Goal: Task Accomplishment & Management: Complete application form

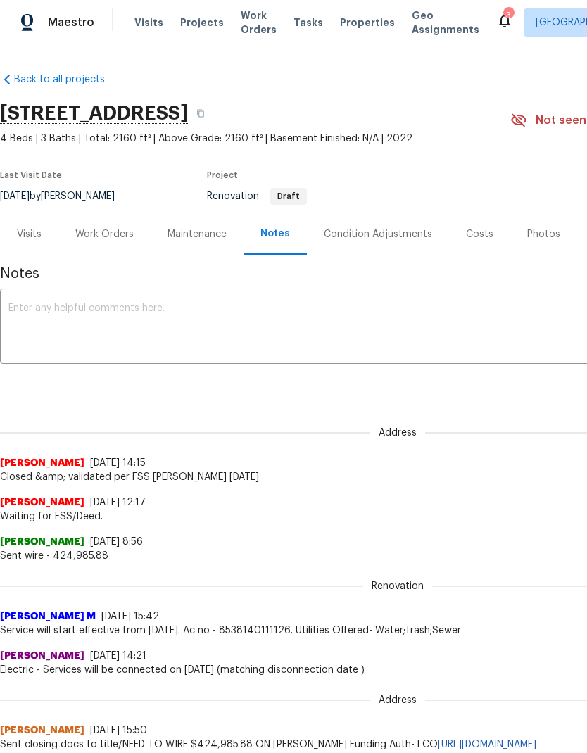
click at [94, 231] on div "Work Orders" at bounding box center [104, 233] width 92 height 41
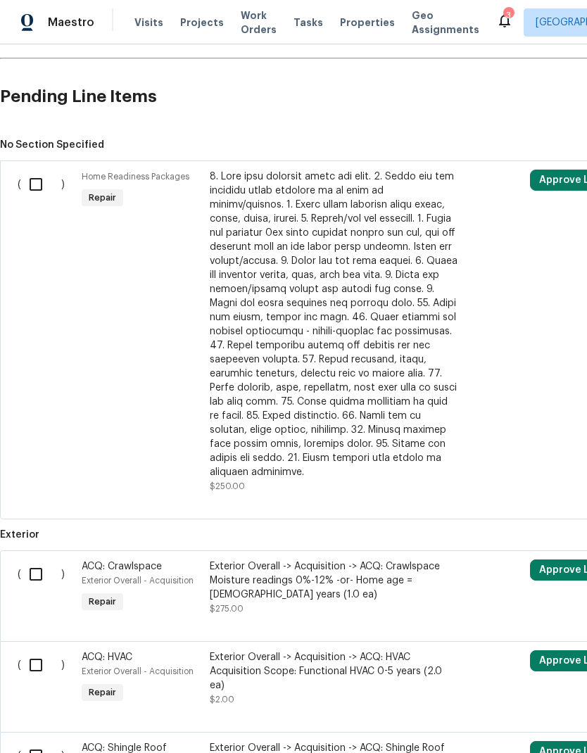
scroll to position [309, 0]
click at [34, 185] on input "checkbox" at bounding box center [41, 185] width 40 height 30
checkbox input "true"
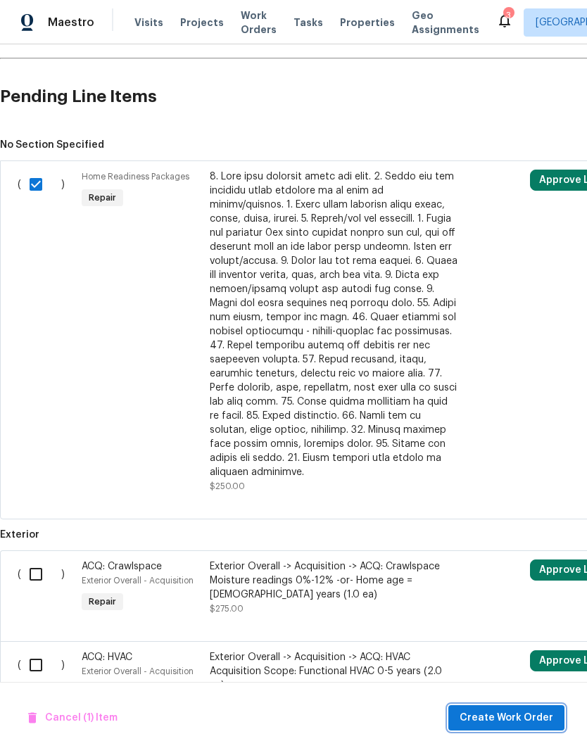
click at [507, 711] on span "Create Work Order" at bounding box center [506, 718] width 94 height 18
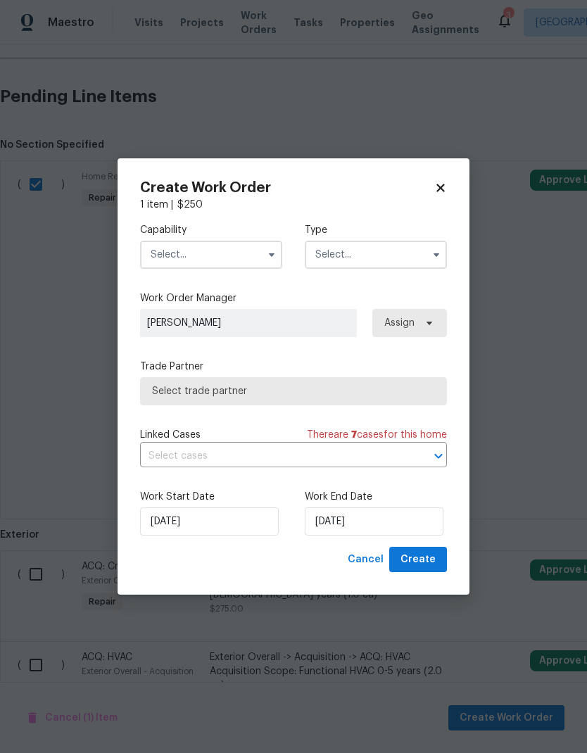
click at [172, 259] on input "text" at bounding box center [211, 255] width 142 height 28
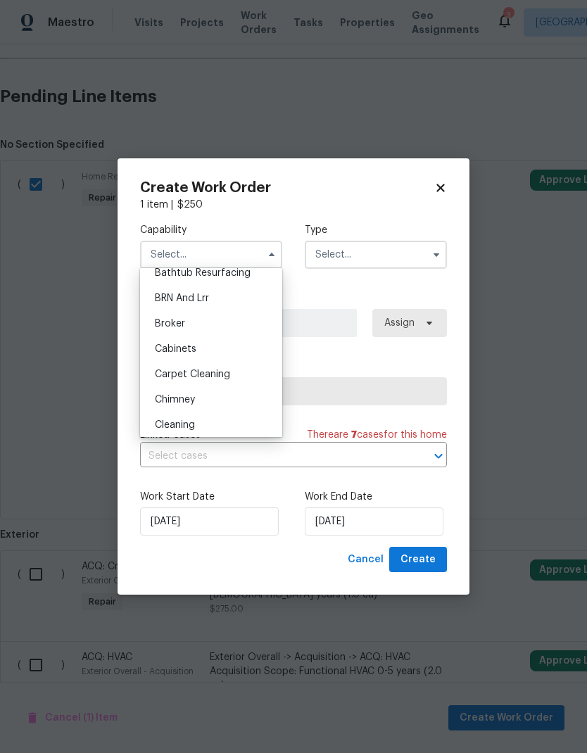
click at [155, 422] on span "Cleaning" at bounding box center [175, 425] width 40 height 10
type input "Cleaning"
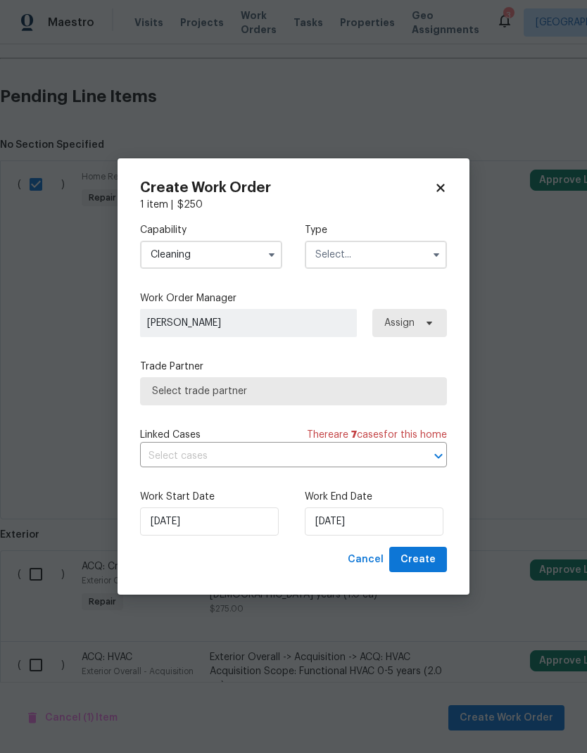
click at [418, 257] on input "text" at bounding box center [376, 255] width 142 height 28
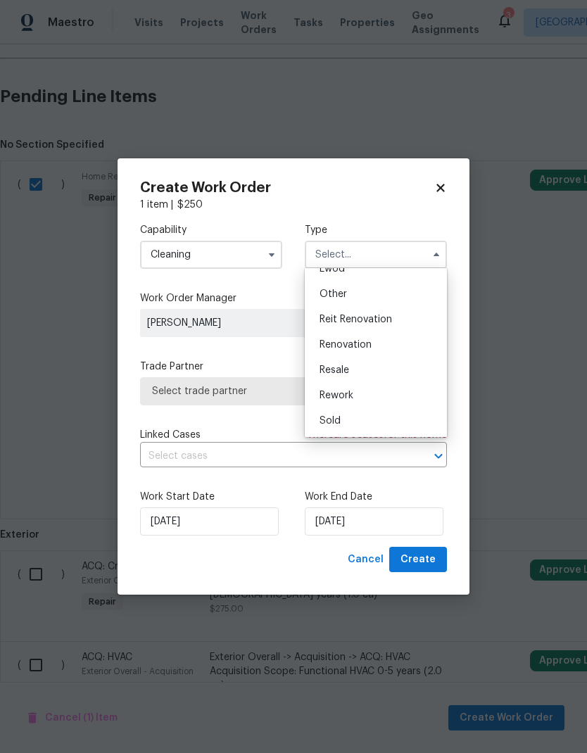
scroll to position [167, 0]
click at [401, 345] on div "Renovation" at bounding box center [375, 344] width 135 height 25
type input "Renovation"
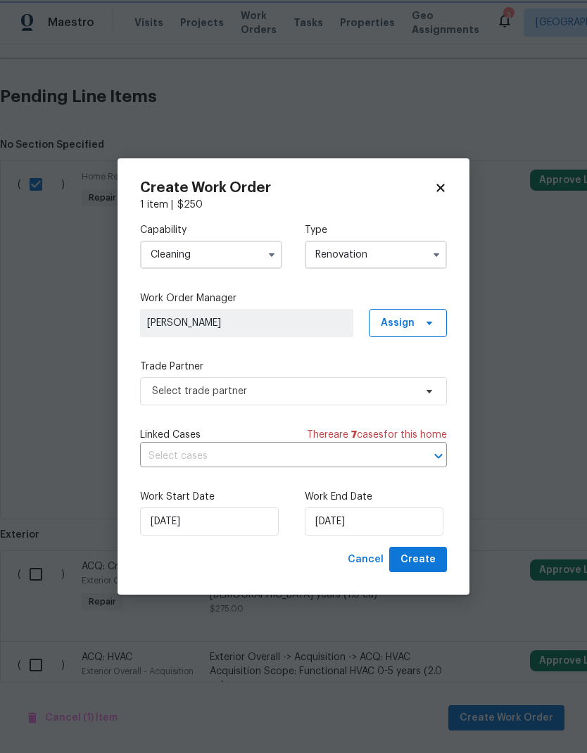
scroll to position [0, 0]
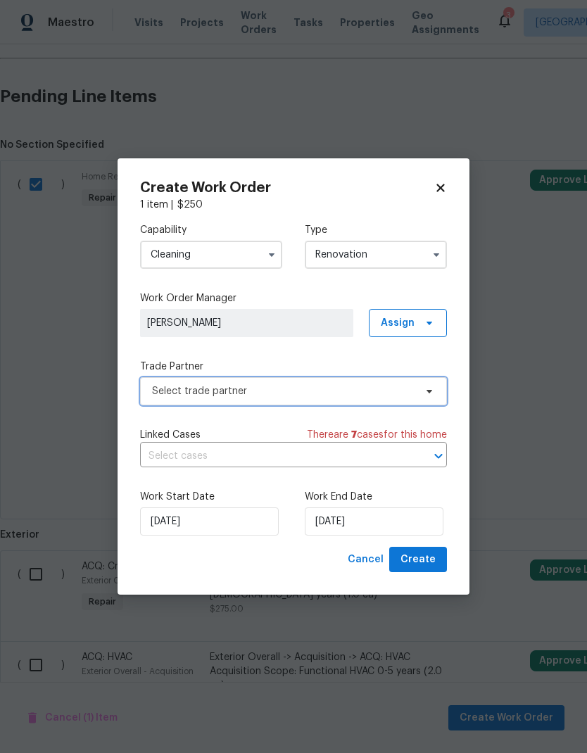
click at [430, 392] on icon at bounding box center [428, 390] width 11 height 11
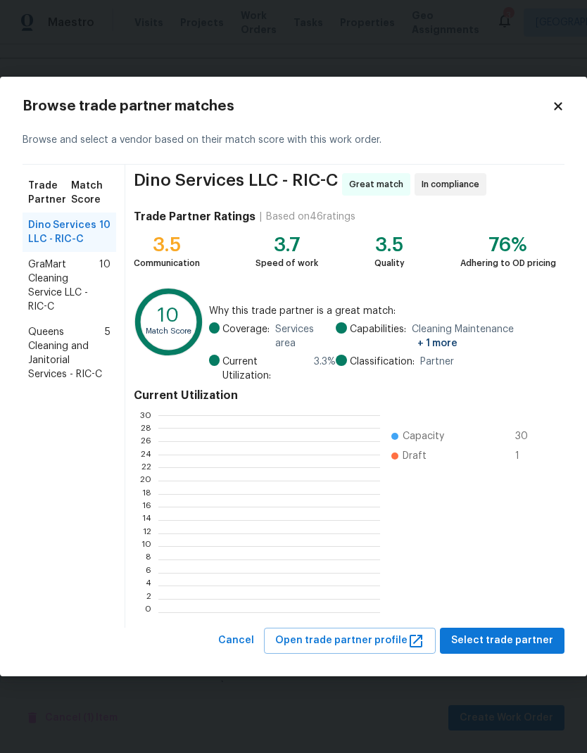
scroll to position [197, 221]
click at [518, 648] on span "Select trade partner" at bounding box center [502, 641] width 102 height 18
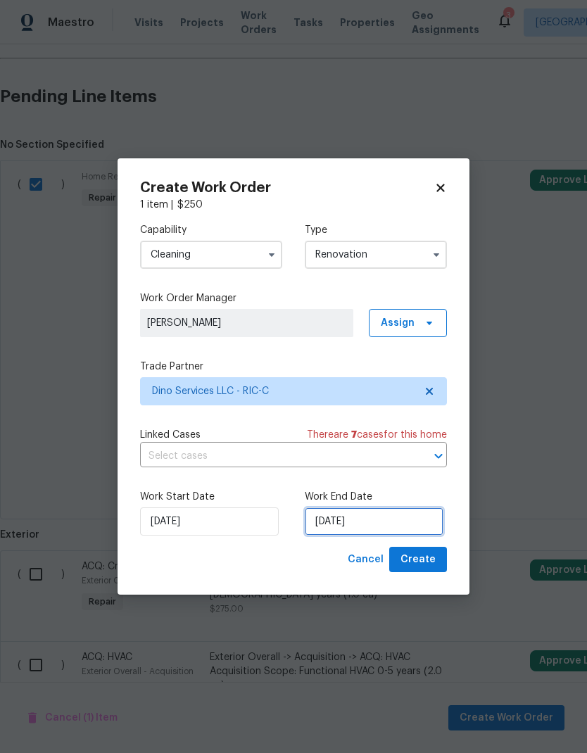
click at [366, 516] on input "[DATE]" at bounding box center [374, 521] width 139 height 28
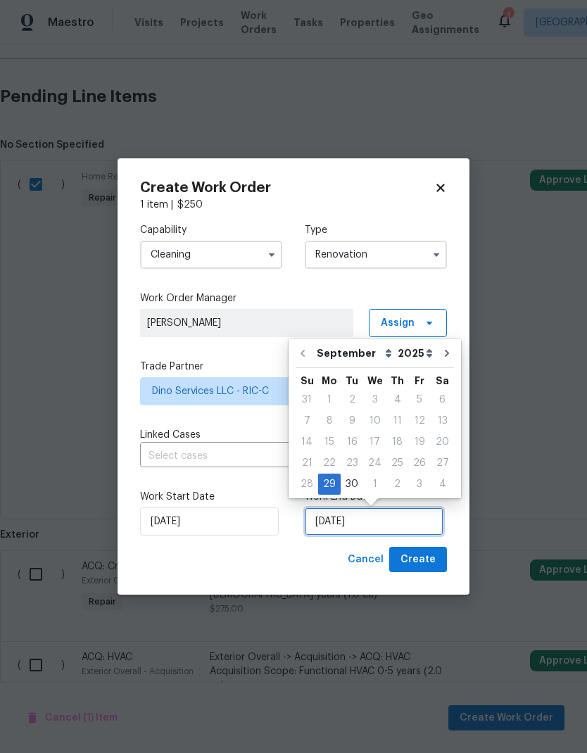
scroll to position [6, 0]
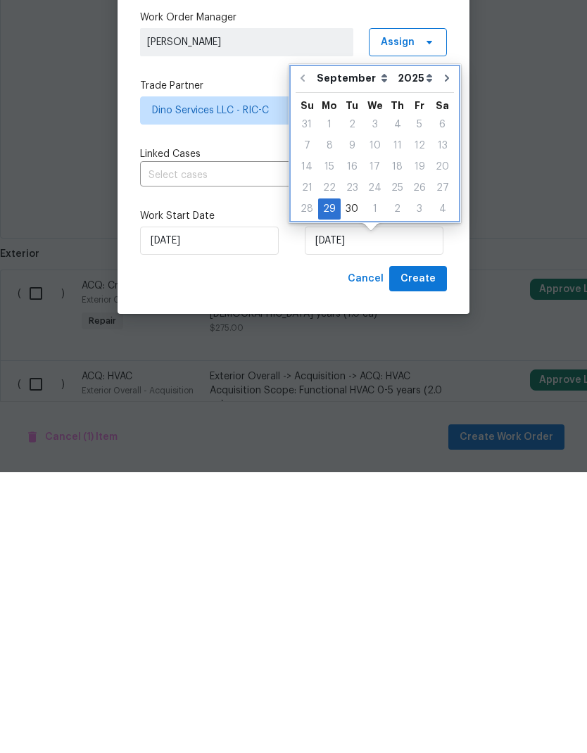
click at [442, 353] on icon "Go to next month" at bounding box center [446, 358] width 11 height 11
type input "[DATE]"
select select "9"
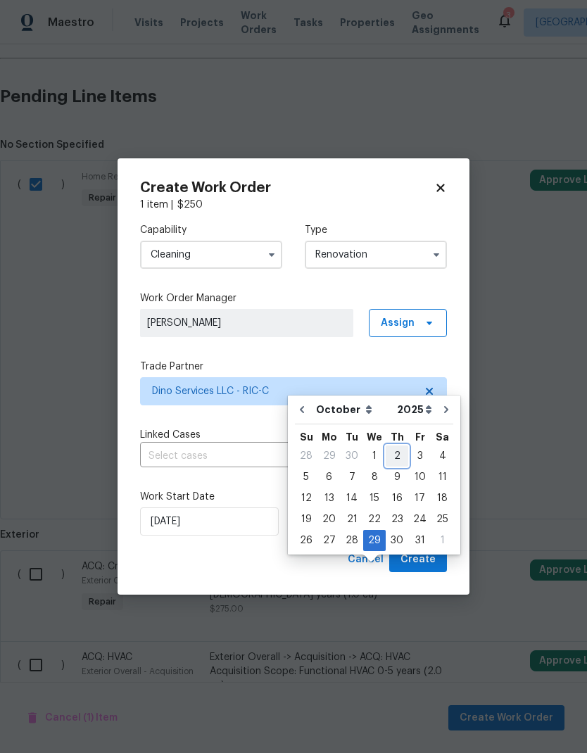
click at [397, 446] on div "2" at bounding box center [396, 456] width 23 height 20
type input "[DATE]"
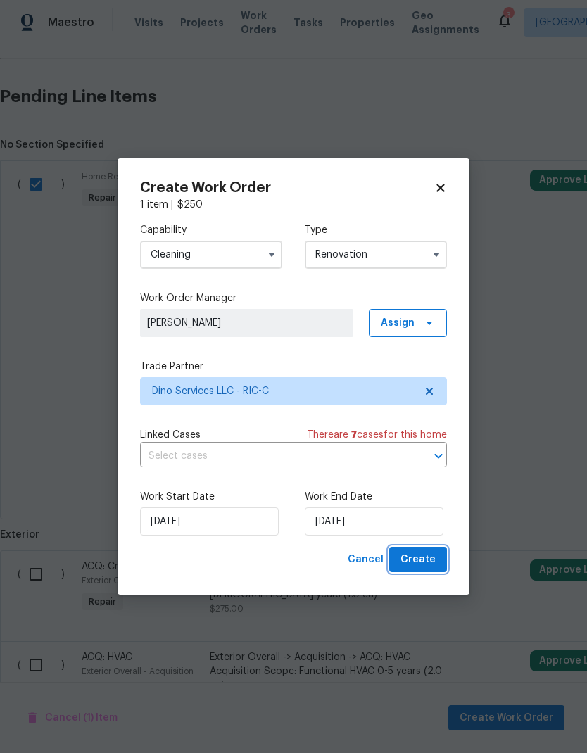
click at [429, 565] on span "Create" at bounding box center [417, 560] width 35 height 18
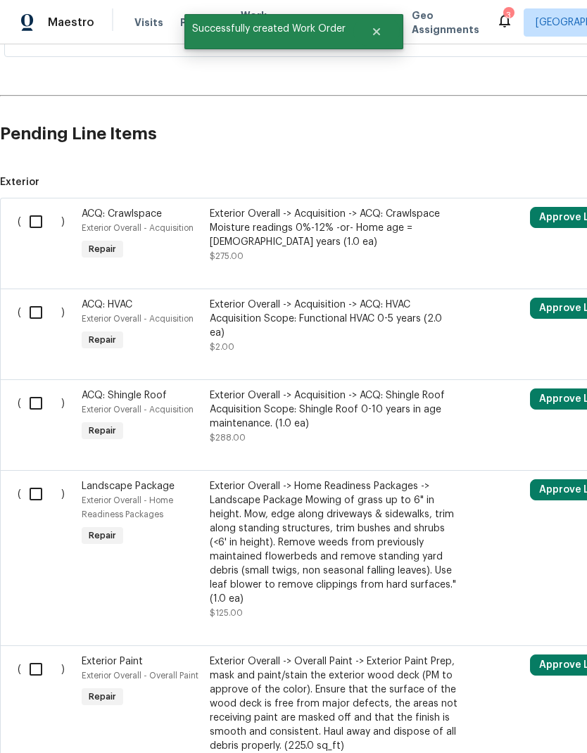
click at [46, 207] on input "checkbox" at bounding box center [41, 222] width 40 height 30
checkbox input "true"
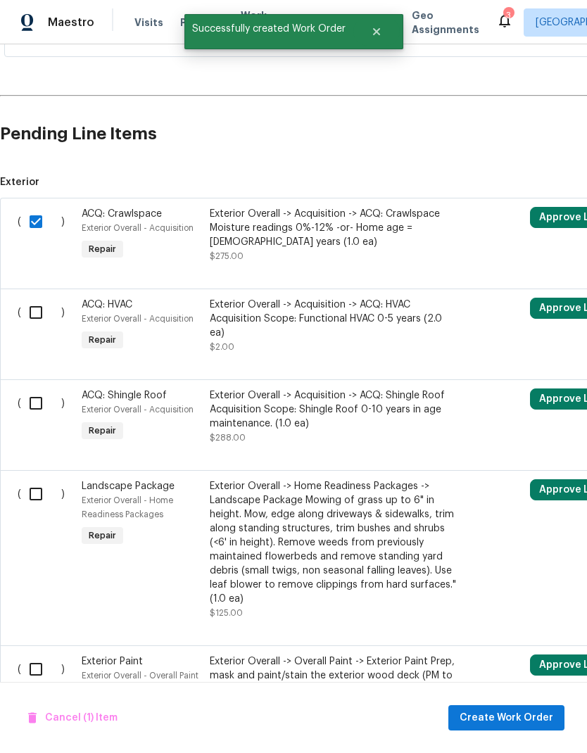
click at [35, 298] on input "checkbox" at bounding box center [41, 313] width 40 height 30
checkbox input "true"
click at [37, 388] on input "checkbox" at bounding box center [41, 403] width 40 height 30
checkbox input "true"
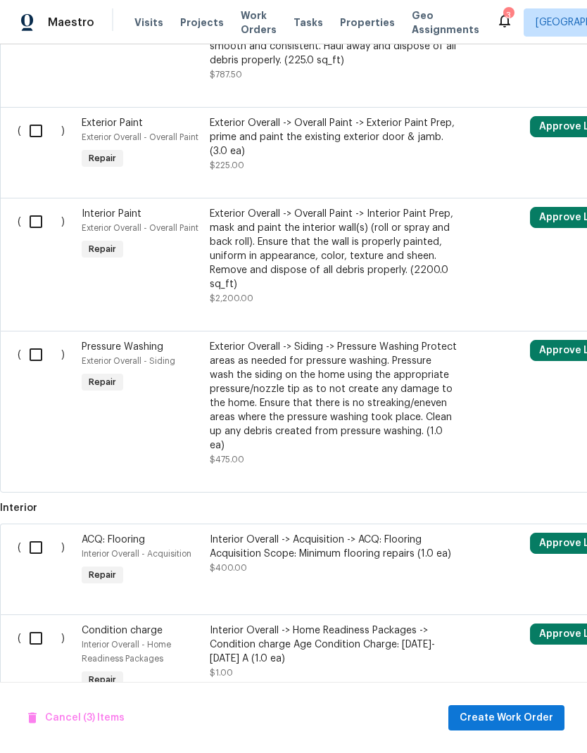
scroll to position [993, 0]
click at [36, 533] on input "checkbox" at bounding box center [41, 548] width 40 height 30
checkbox input "true"
click at [42, 624] on input "checkbox" at bounding box center [41, 639] width 40 height 30
checkbox input "true"
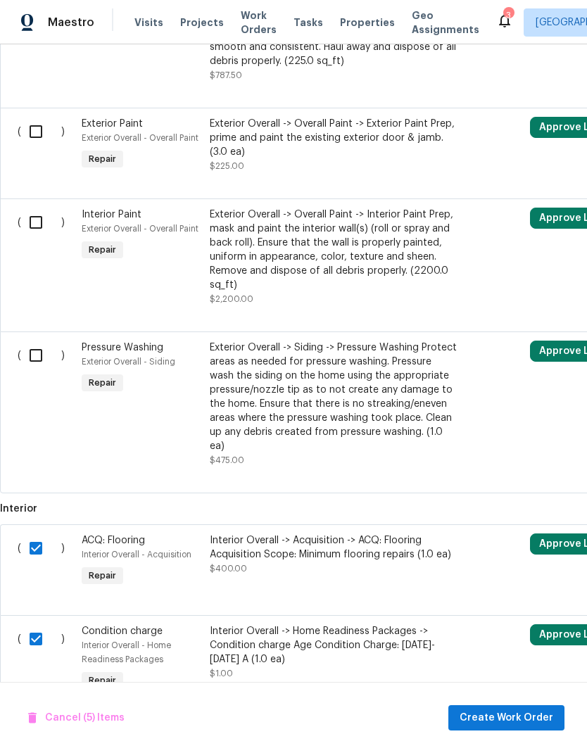
click at [62, 717] on span "Cancel (5) Items" at bounding box center [76, 718] width 96 height 18
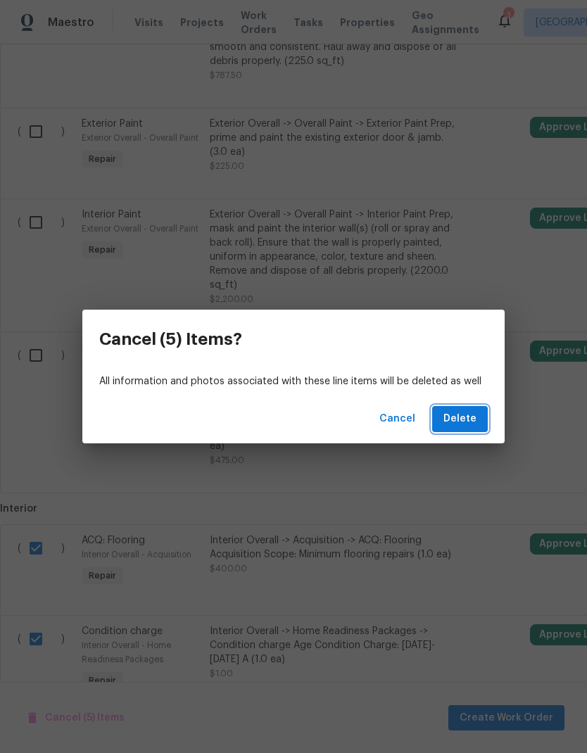
click at [464, 416] on span "Delete" at bounding box center [459, 419] width 33 height 18
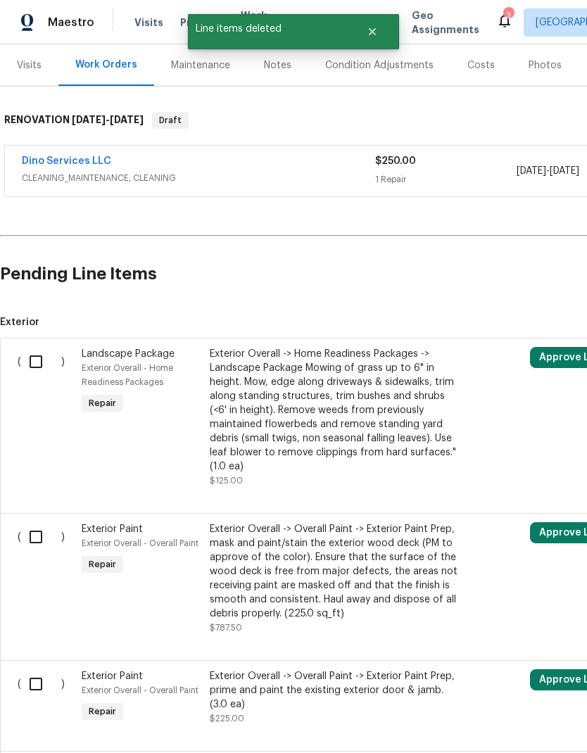
scroll to position [169, 0]
click at [33, 362] on input "checkbox" at bounding box center [41, 362] width 40 height 30
checkbox input "true"
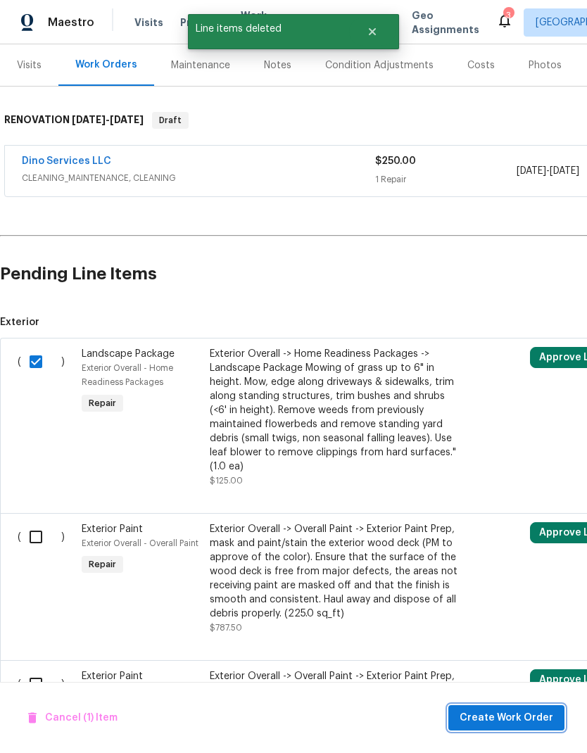
click at [516, 720] on span "Create Work Order" at bounding box center [506, 718] width 94 height 18
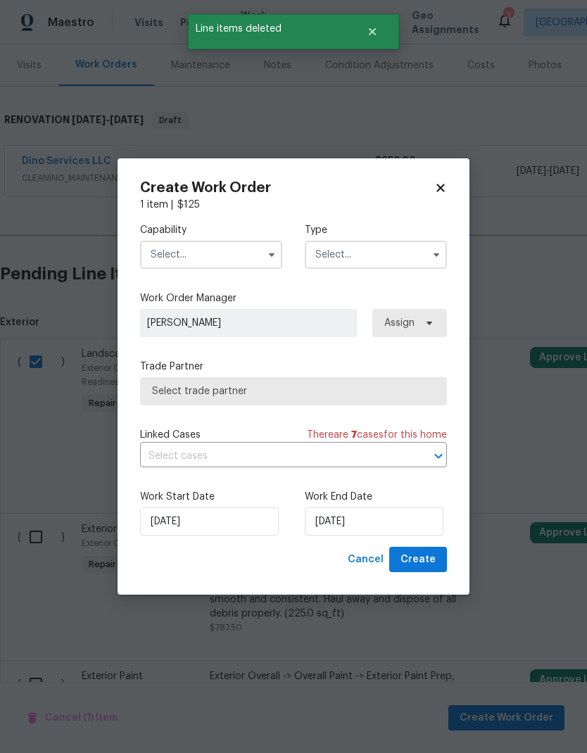
click at [264, 250] on button "button" at bounding box center [271, 254] width 17 height 17
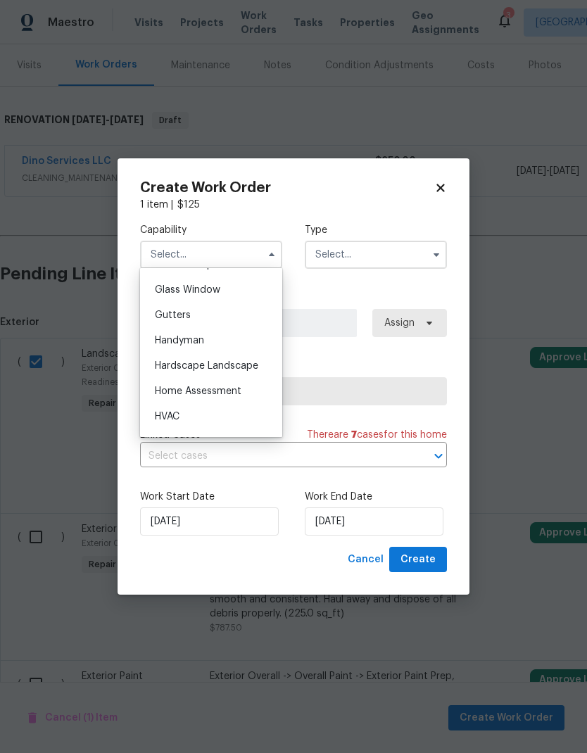
scroll to position [738, 0]
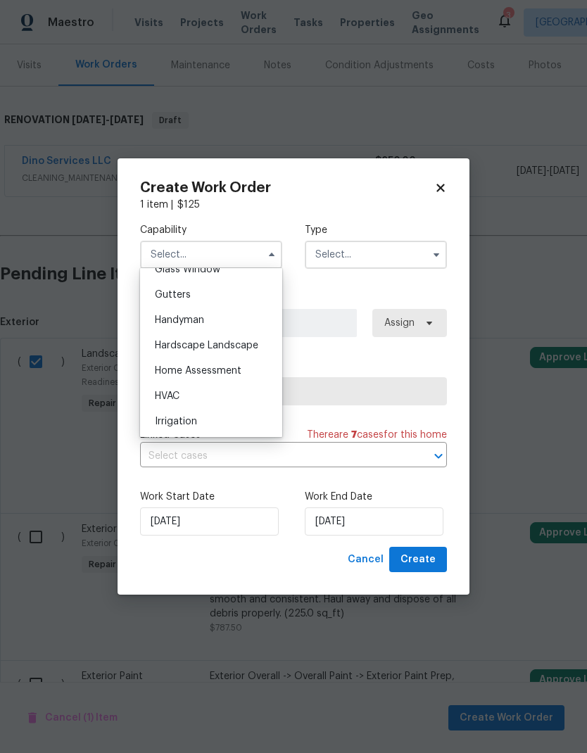
click at [255, 347] on span "Hardscape Landscape" at bounding box center [206, 345] width 103 height 10
type input "Hardscape Landscape"
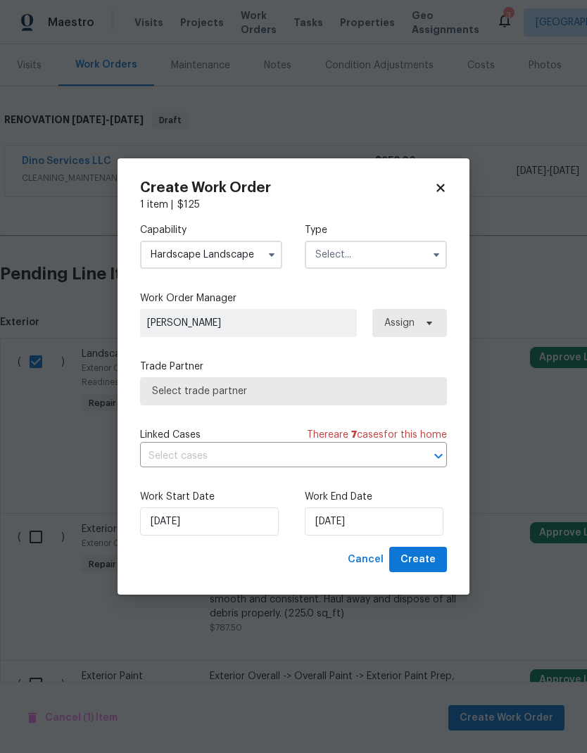
click at [418, 257] on input "text" at bounding box center [376, 255] width 142 height 28
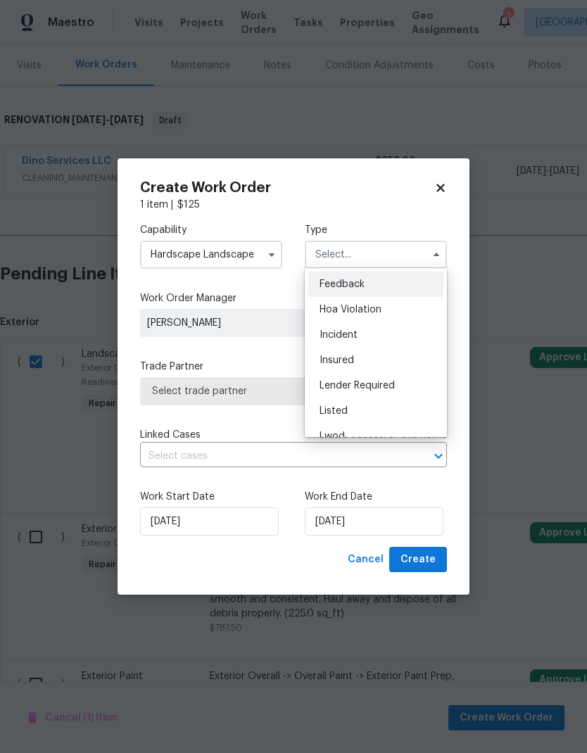
scroll to position [126, 0]
click at [389, 384] on div "Renovation" at bounding box center [375, 385] width 135 height 25
type input "Renovation"
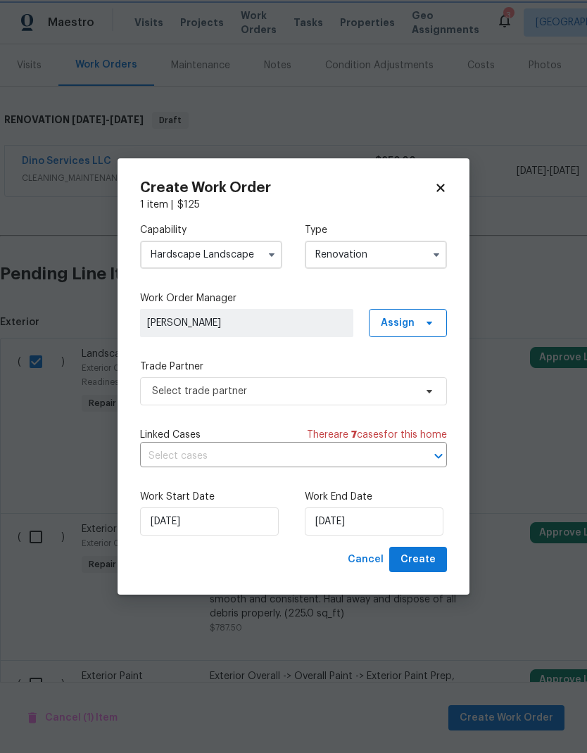
scroll to position [0, 0]
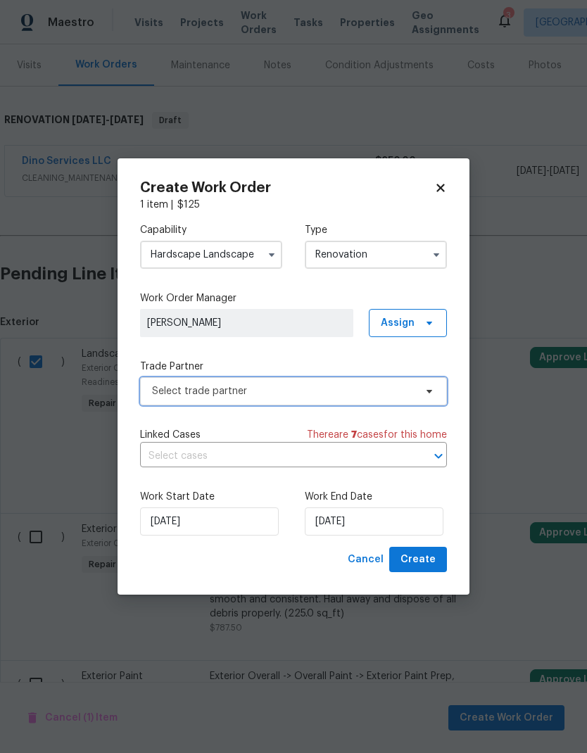
click at [346, 388] on span "Select trade partner" at bounding box center [283, 391] width 262 height 14
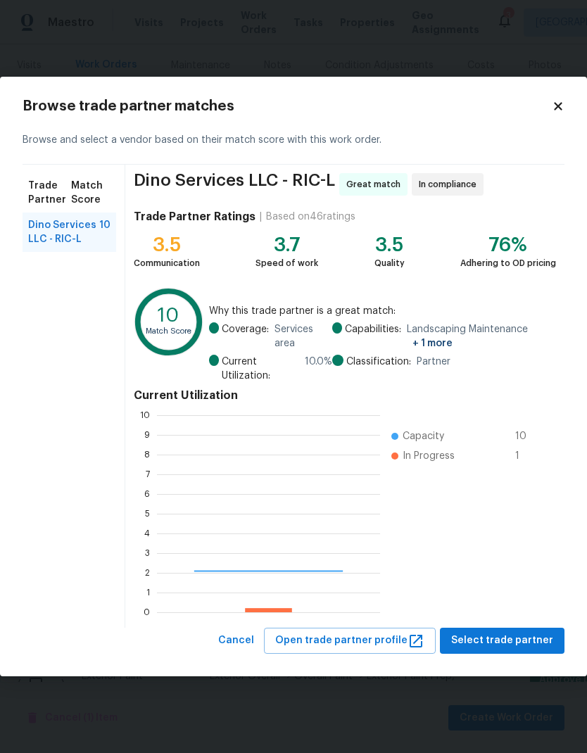
scroll to position [197, 223]
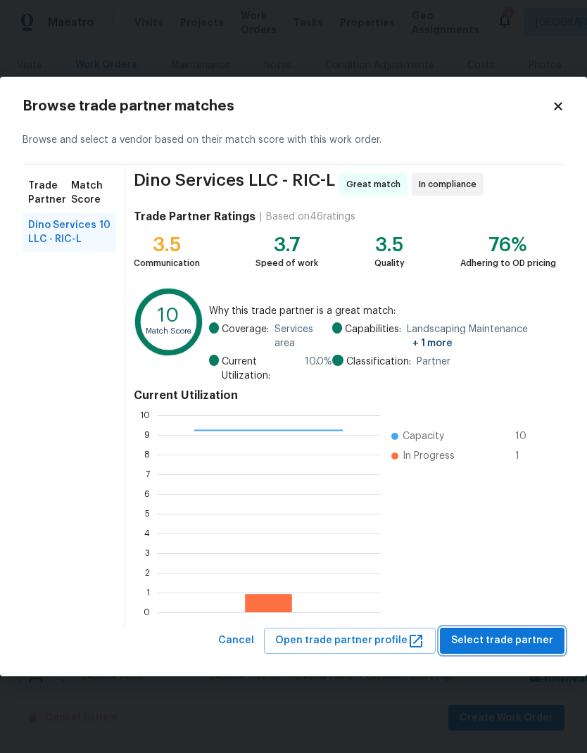
click at [507, 644] on span "Select trade partner" at bounding box center [502, 641] width 102 height 18
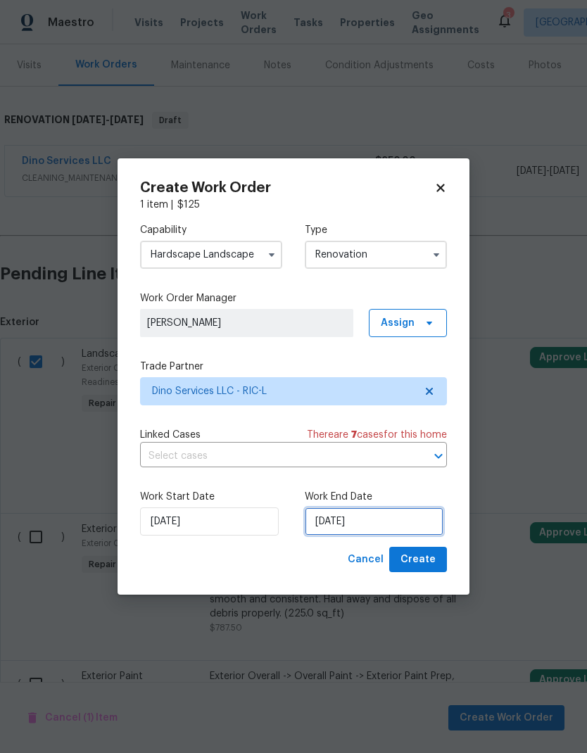
click at [367, 515] on input "[DATE]" at bounding box center [374, 521] width 139 height 28
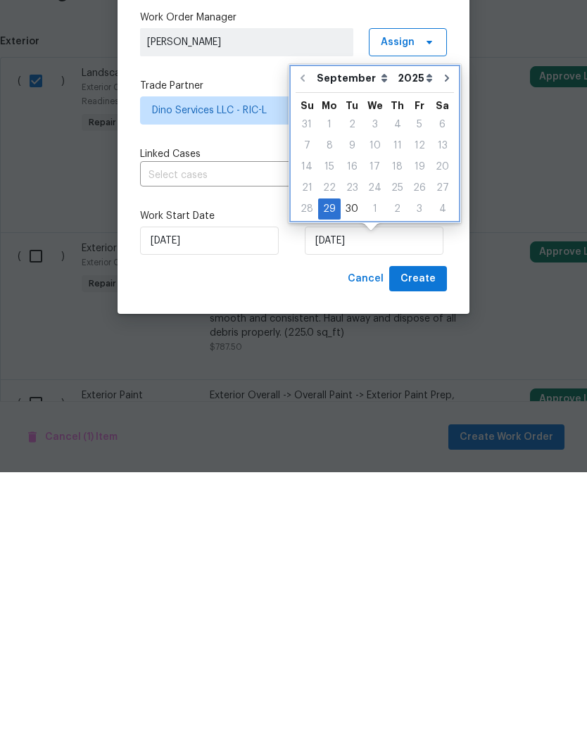
click at [445, 345] on button "Go to next month" at bounding box center [446, 359] width 21 height 28
type input "[DATE]"
select select "9"
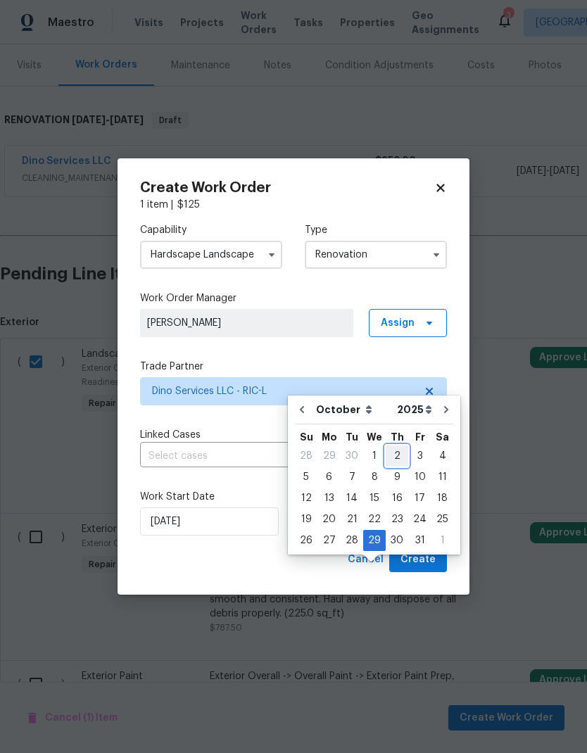
click at [395, 446] on div "2" at bounding box center [396, 456] width 23 height 20
type input "[DATE]"
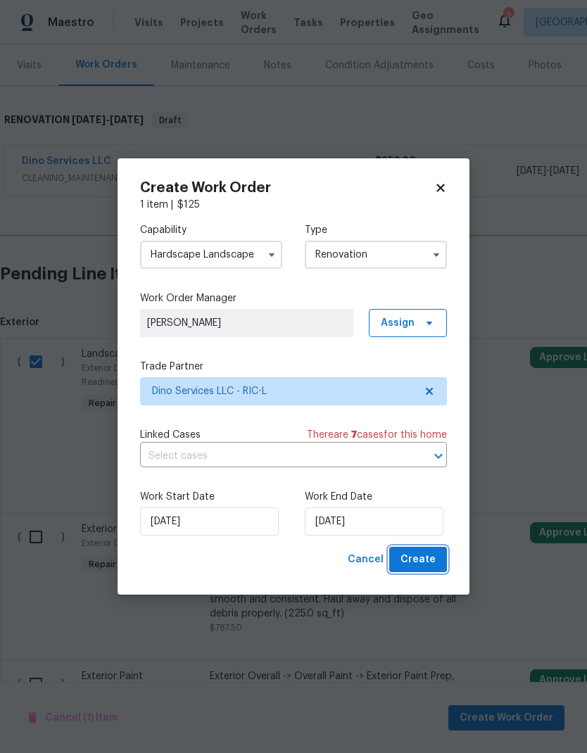
click at [431, 561] on span "Create" at bounding box center [417, 560] width 35 height 18
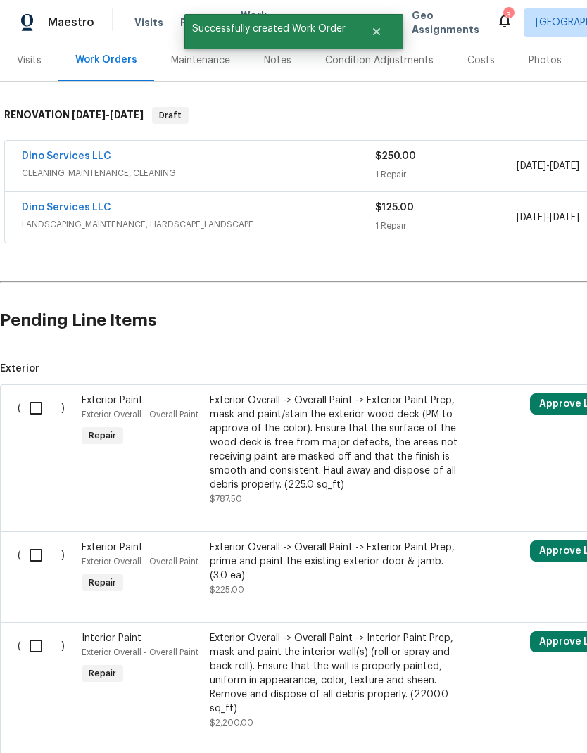
scroll to position [174, 0]
click at [32, 408] on input "checkbox" at bounding box center [41, 408] width 40 height 30
checkbox input "true"
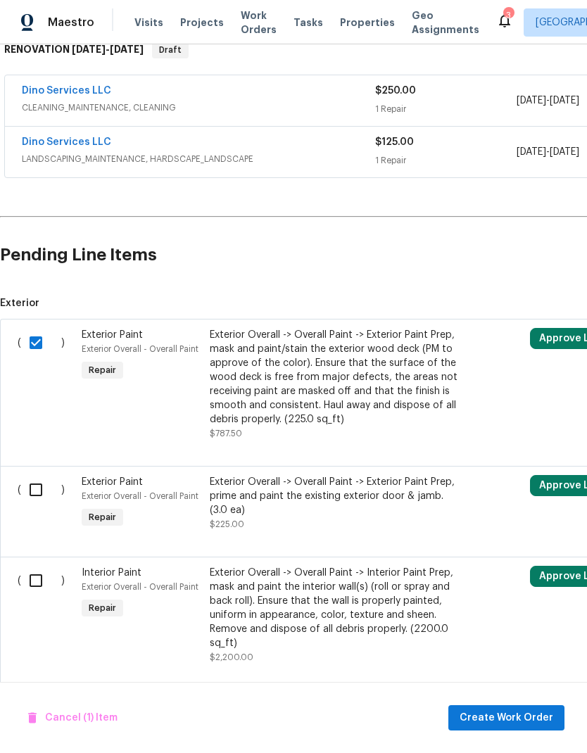
scroll to position [0, 0]
click at [39, 489] on input "checkbox" at bounding box center [41, 489] width 40 height 30
click at [32, 485] on input "checkbox" at bounding box center [41, 489] width 40 height 30
checkbox input "false"
click at [44, 345] on input "checkbox" at bounding box center [41, 342] width 40 height 30
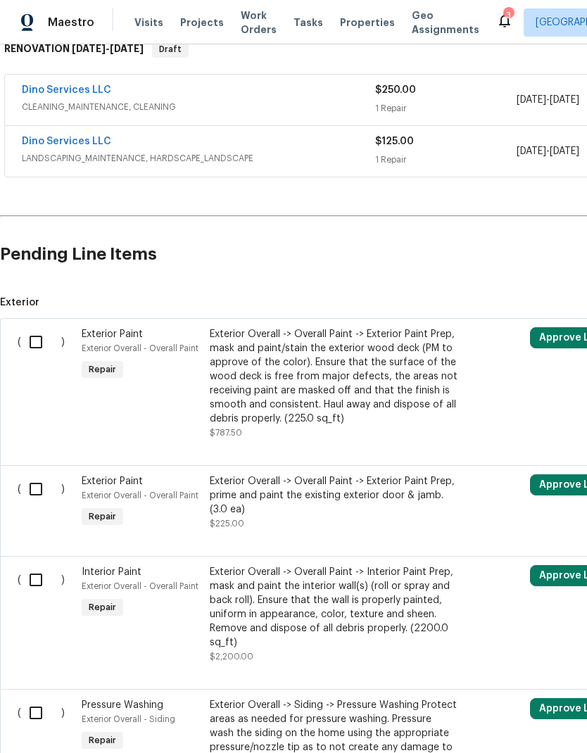
click at [99, 423] on div "Exterior Paint Exterior Overall - Overall Paint Repair" at bounding box center [141, 383] width 128 height 121
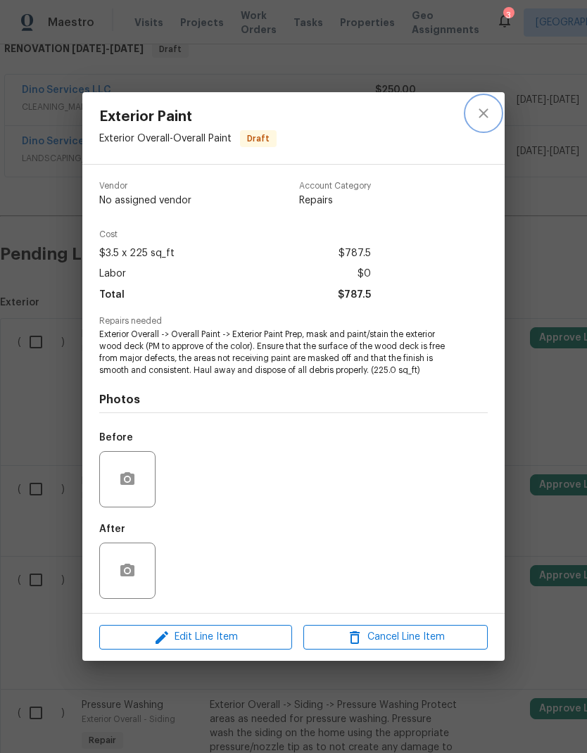
click at [475, 117] on icon "close" at bounding box center [483, 113] width 17 height 17
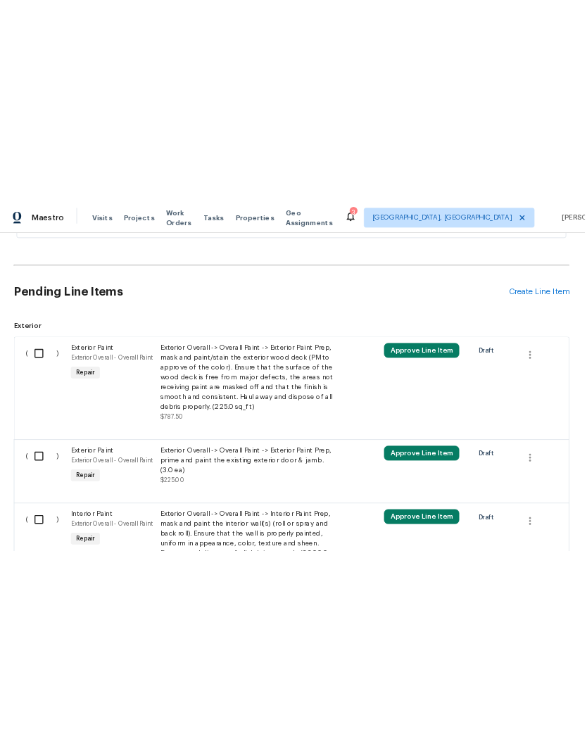
scroll to position [365, 0]
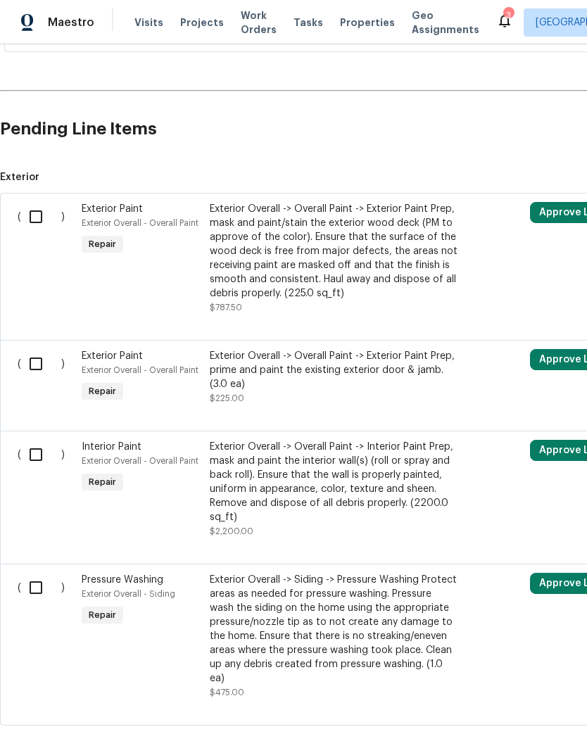
click at [34, 215] on input "checkbox" at bounding box center [41, 217] width 40 height 30
checkbox input "true"
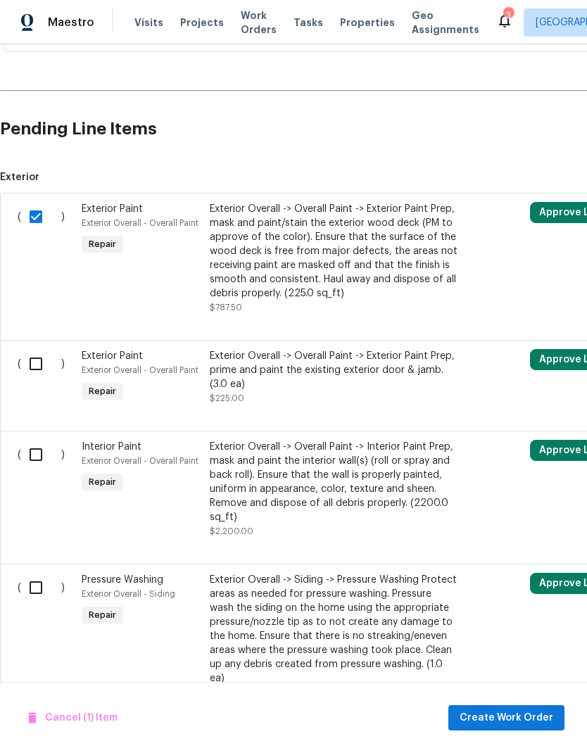
click at [39, 364] on input "checkbox" at bounding box center [41, 364] width 40 height 30
checkbox input "true"
click at [34, 458] on input "checkbox" at bounding box center [41, 455] width 40 height 30
checkbox input "true"
click at [33, 583] on input "checkbox" at bounding box center [41, 588] width 40 height 30
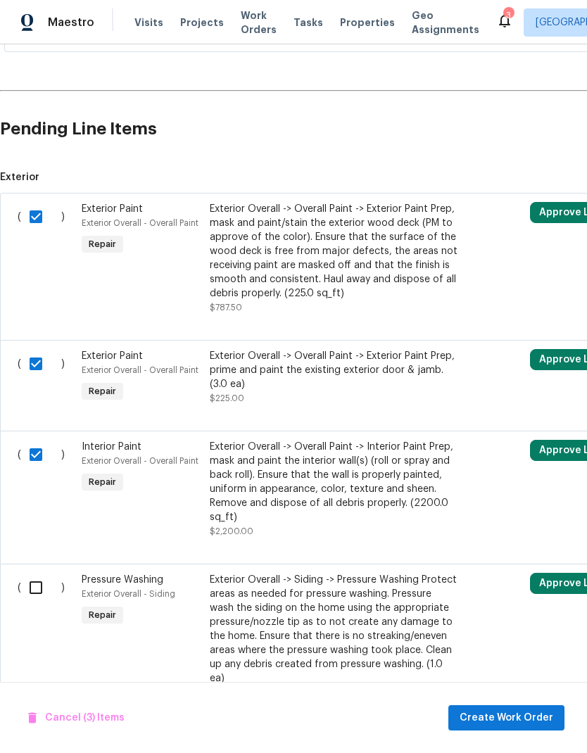
checkbox input "true"
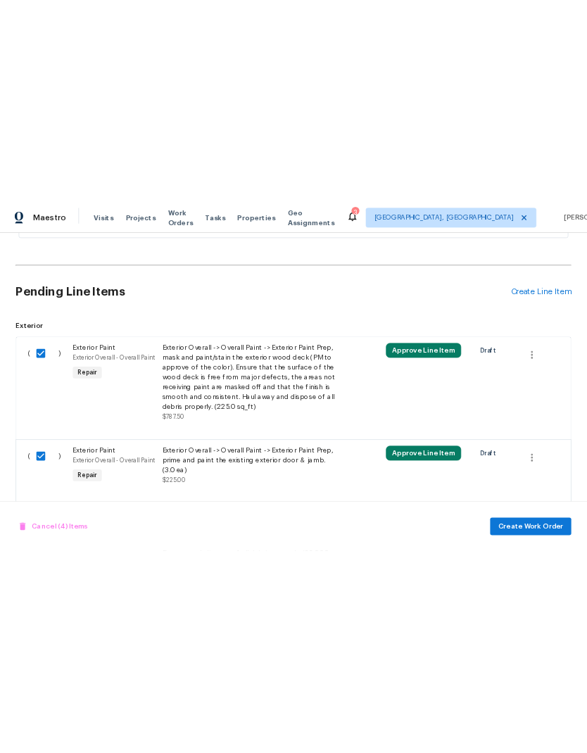
scroll to position [0, 0]
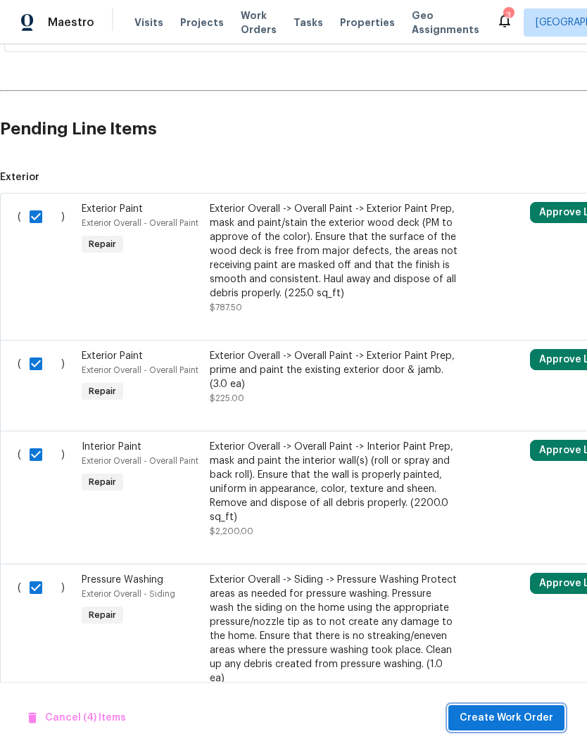
click at [533, 721] on span "Create Work Order" at bounding box center [506, 718] width 94 height 18
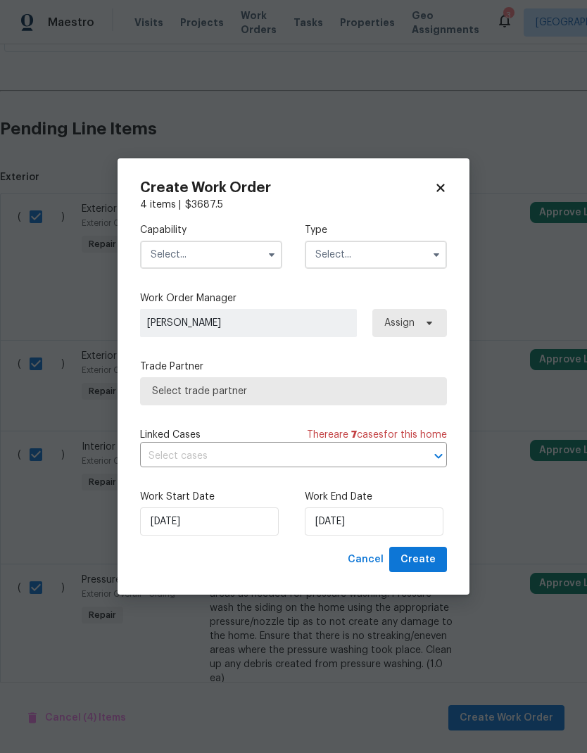
click at [158, 264] on input "text" at bounding box center [211, 255] width 142 height 28
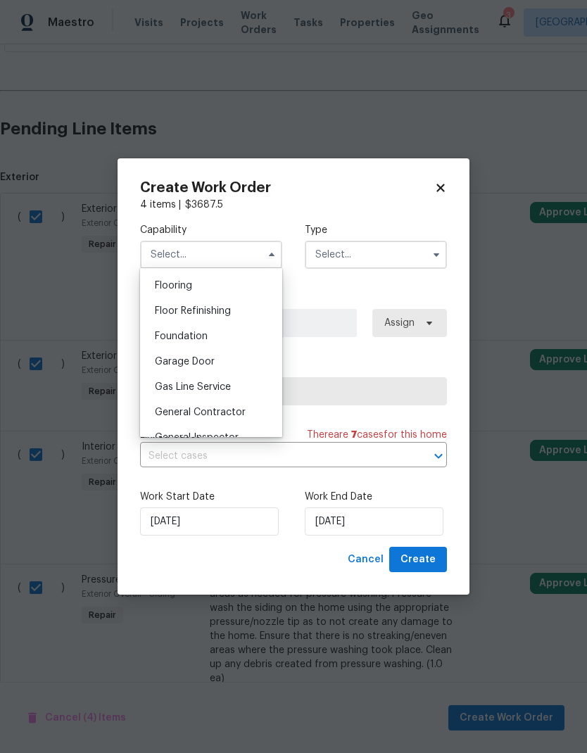
scroll to position [545, 0]
click at [170, 412] on span "General Contractor" at bounding box center [200, 412] width 91 height 10
type input "General Contractor"
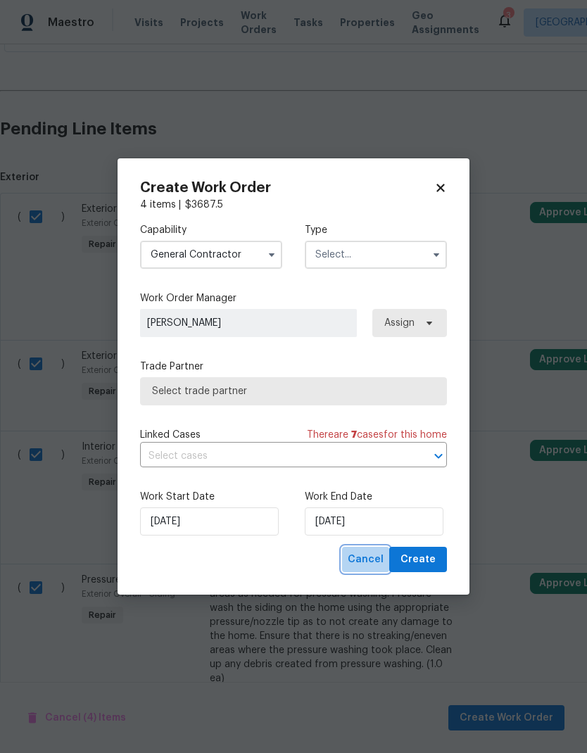
click at [376, 553] on span "Cancel" at bounding box center [365, 560] width 36 height 18
checkbox input "false"
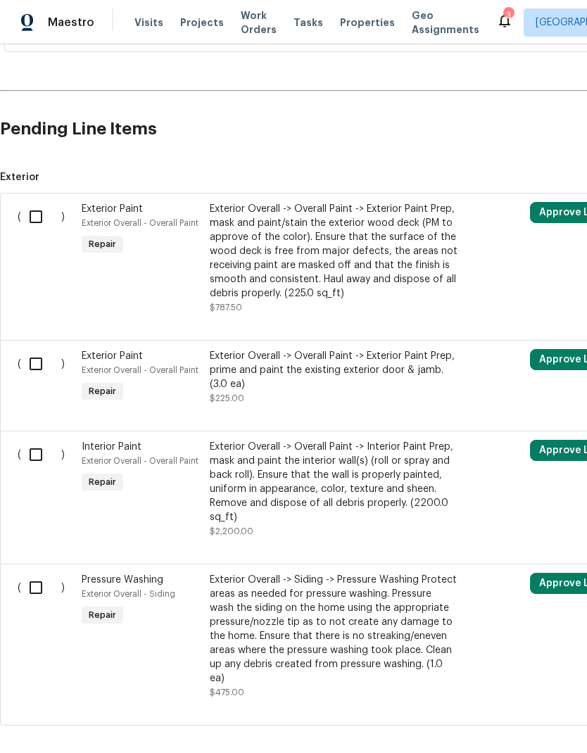
click at [406, 390] on div "Exterior Overall -> Overall Paint -> Exterior Paint Prep, prime and paint the e…" at bounding box center [334, 370] width 248 height 42
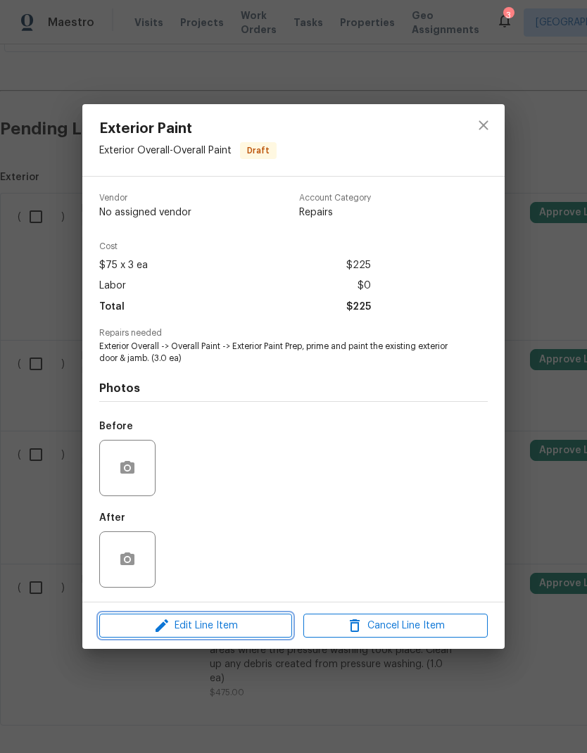
click at [132, 625] on span "Edit Line Item" at bounding box center [195, 626] width 184 height 18
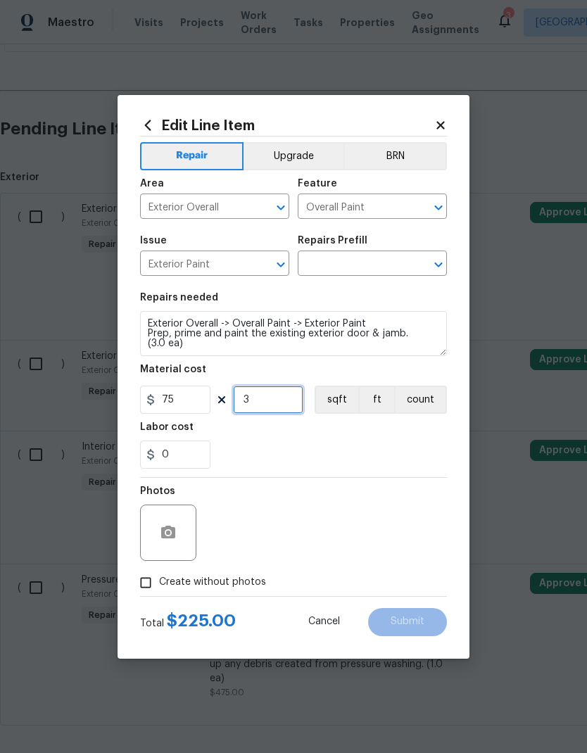
click at [257, 400] on input "3" at bounding box center [268, 399] width 70 height 28
type input "2"
click at [409, 442] on div "0" at bounding box center [293, 454] width 307 height 28
click at [139, 579] on input "Create without photos" at bounding box center [145, 582] width 27 height 27
checkbox input "true"
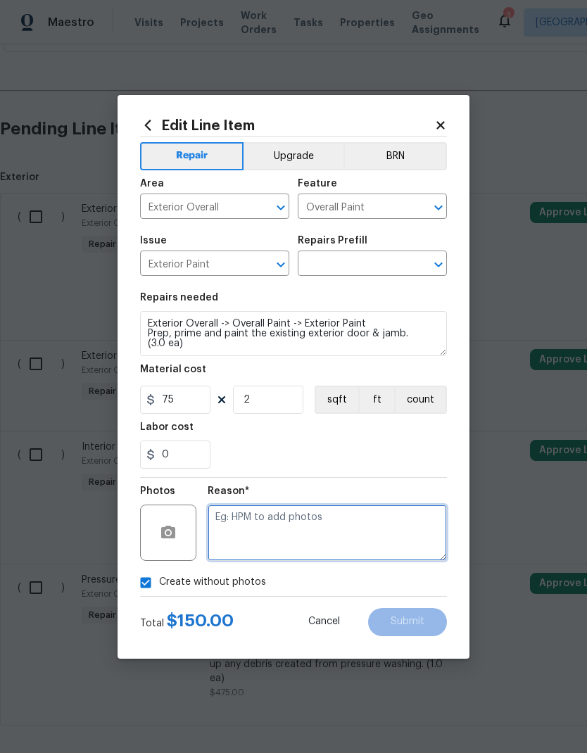
click at [414, 531] on textarea at bounding box center [326, 532] width 239 height 56
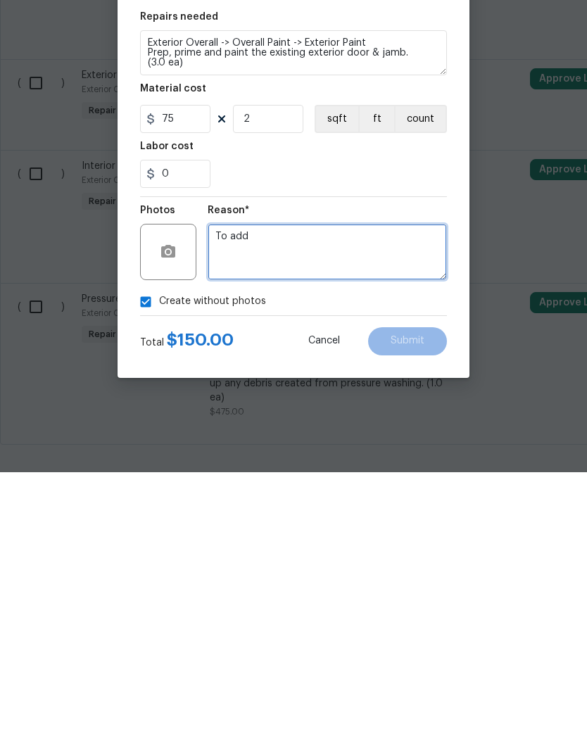
type textarea "To add"
click at [441, 569] on div "Create without photos" at bounding box center [293, 582] width 307 height 27
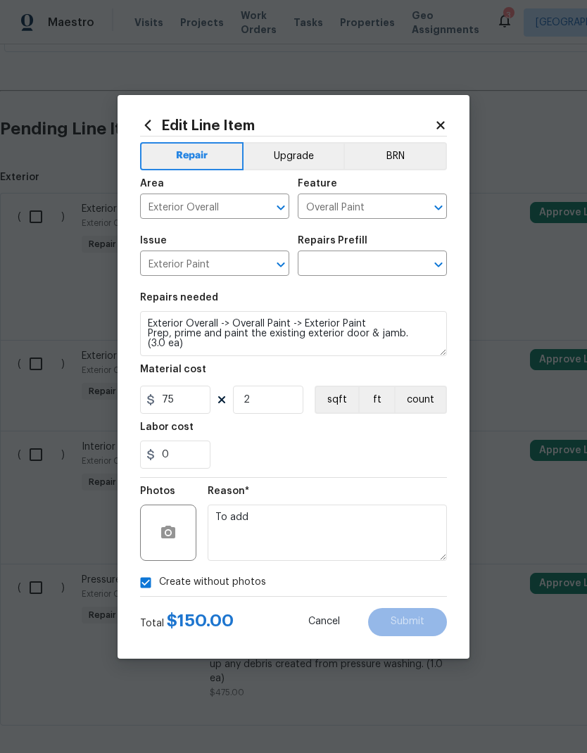
click at [434, 266] on icon "Open" at bounding box center [438, 264] width 17 height 17
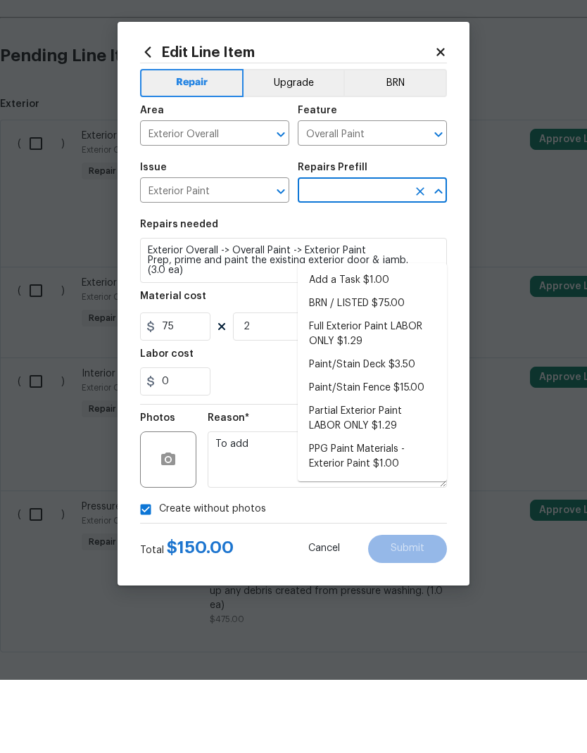
click at [415, 342] on li "Add a Task $1.00" at bounding box center [372, 353] width 149 height 23
type input "Add a Task $1.00"
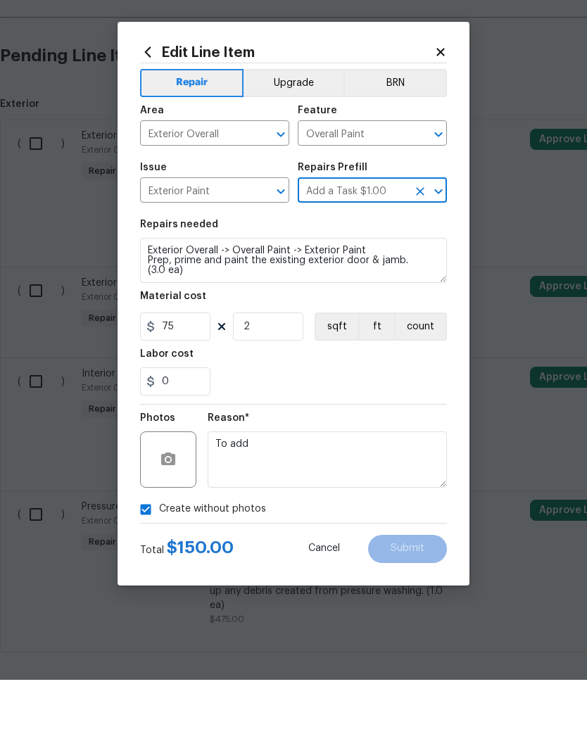
type textarea "HPM to detail"
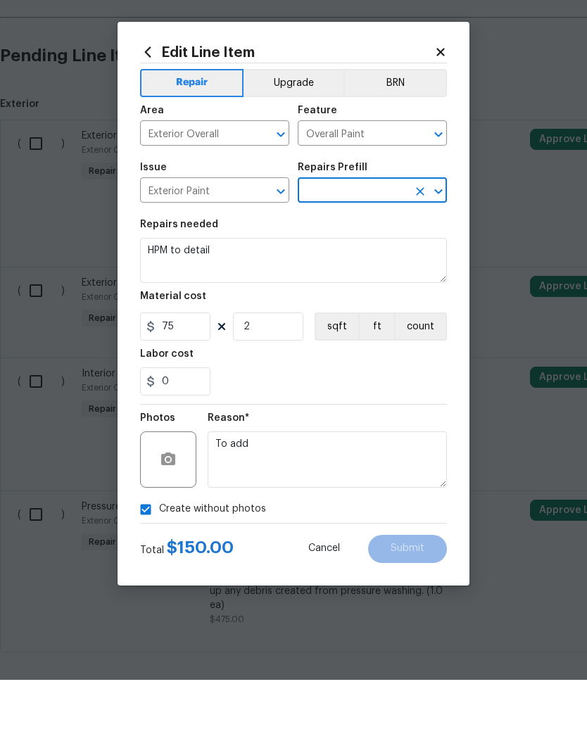
type input "Add a Task $1.00"
type input "1"
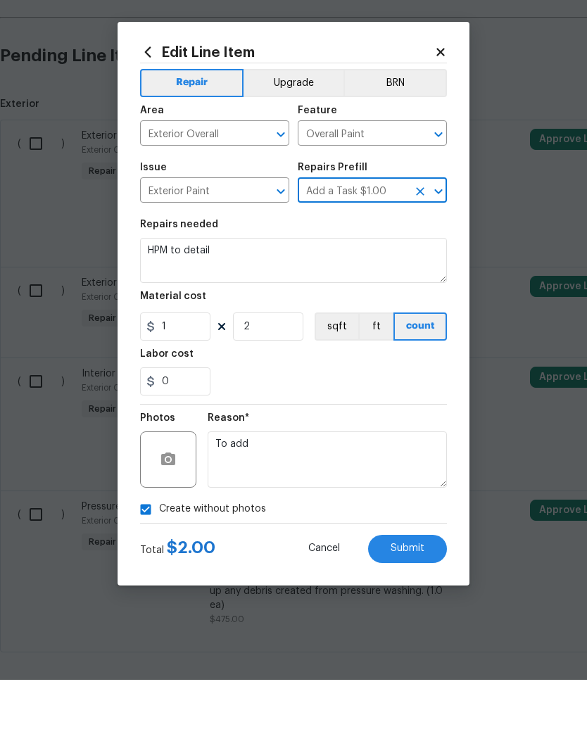
click at [386, 311] on textarea "HPM to detail" at bounding box center [293, 333] width 307 height 45
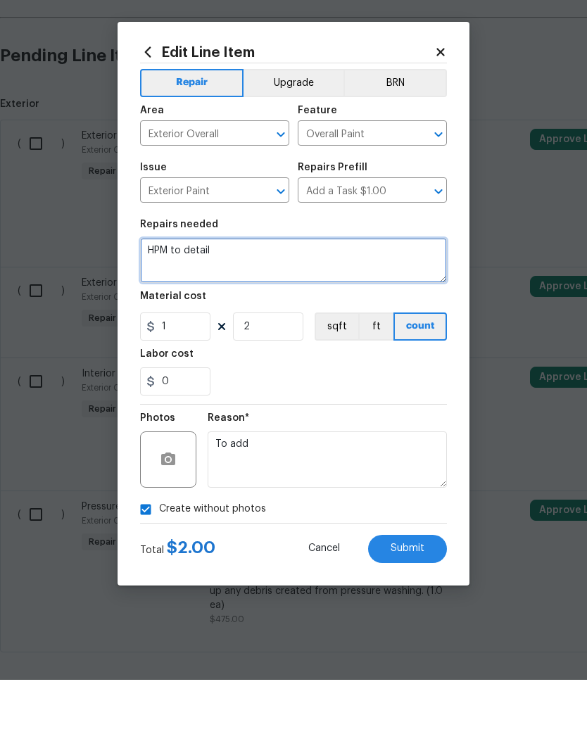
click at [386, 311] on textarea "HPM to detail" at bounding box center [293, 333] width 307 height 45
click at [391, 311] on textarea "HPM to detail" at bounding box center [293, 333] width 307 height 45
click at [160, 311] on textarea "HPM to detail" at bounding box center [293, 333] width 307 height 45
type textarea "Paint front and rear exterior doors color to be provided by HPM"
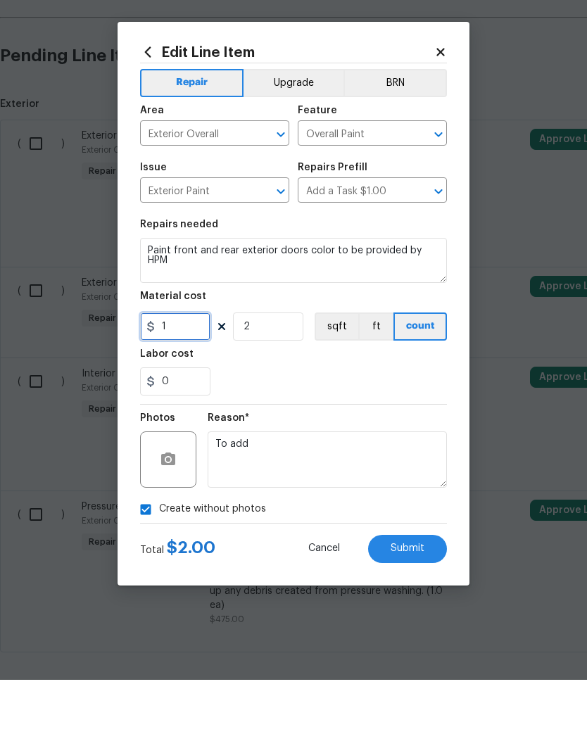
click at [177, 385] on input "1" at bounding box center [175, 399] width 70 height 28
type input "75"
click at [349, 440] on div "0" at bounding box center [293, 454] width 307 height 28
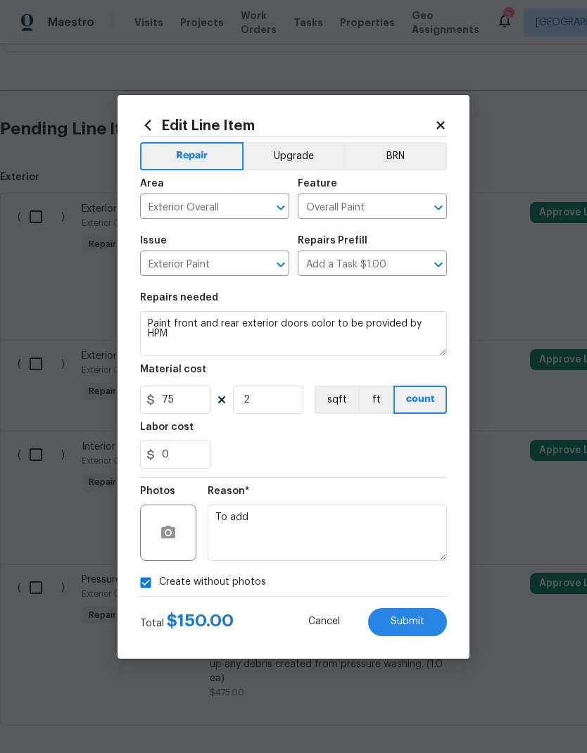
click at [414, 620] on span "Submit" at bounding box center [407, 621] width 34 height 11
type textarea "Exterior Overall -> Overall Paint -> Exterior Paint Prep, prime and paint the e…"
type input "3"
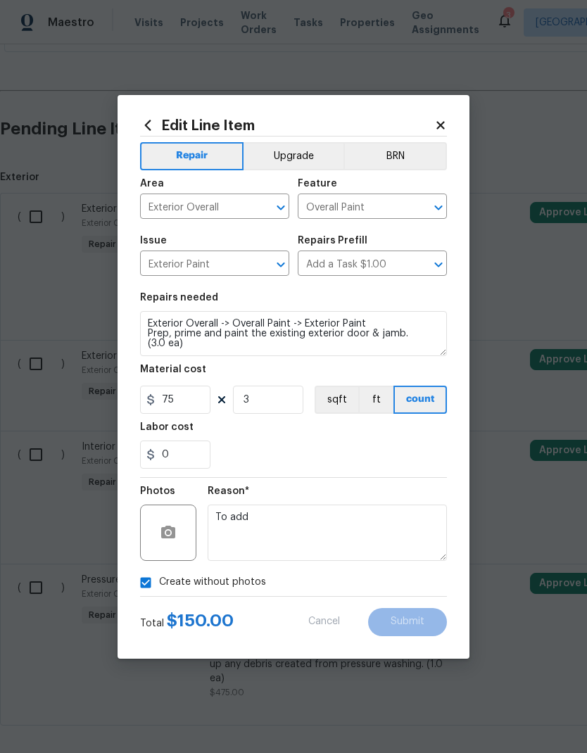
type textarea "Paint front and rear exterior doors color to be provided by HPM"
type input "2"
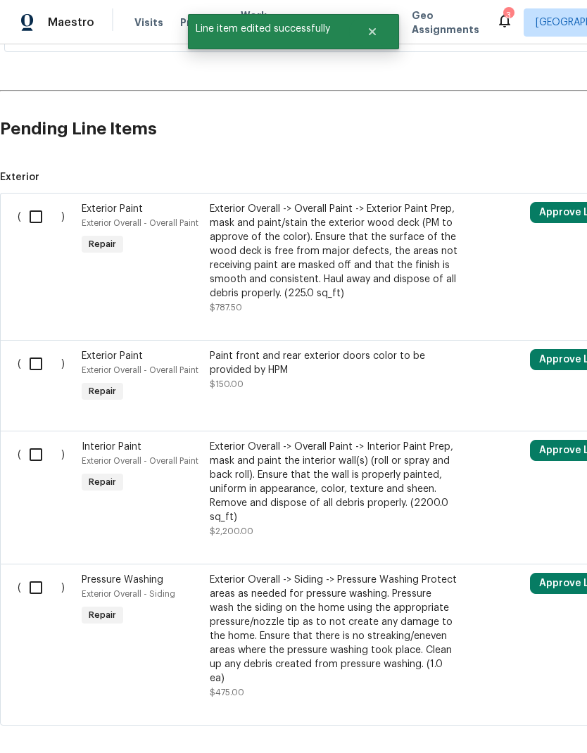
click at [32, 202] on input "checkbox" at bounding box center [41, 217] width 40 height 30
checkbox input "true"
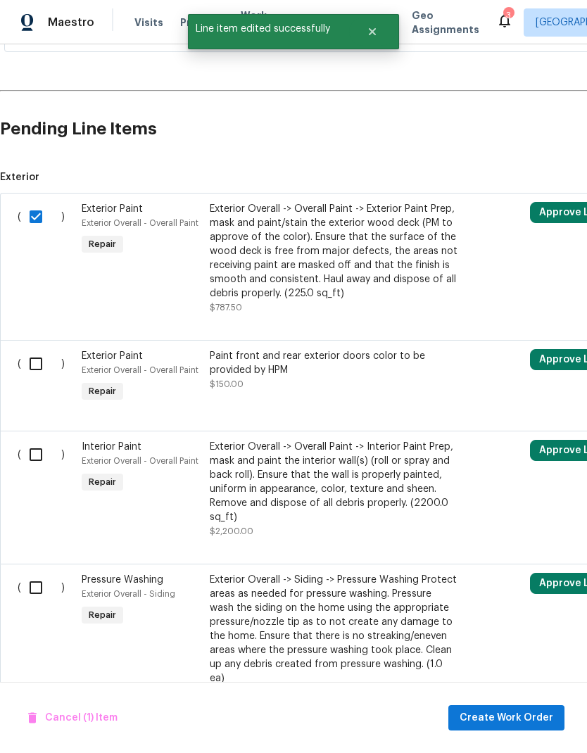
click at [29, 349] on input "checkbox" at bounding box center [41, 364] width 40 height 30
checkbox input "true"
click at [32, 440] on input "checkbox" at bounding box center [41, 455] width 40 height 30
checkbox input "true"
click at [32, 573] on input "checkbox" at bounding box center [41, 588] width 40 height 30
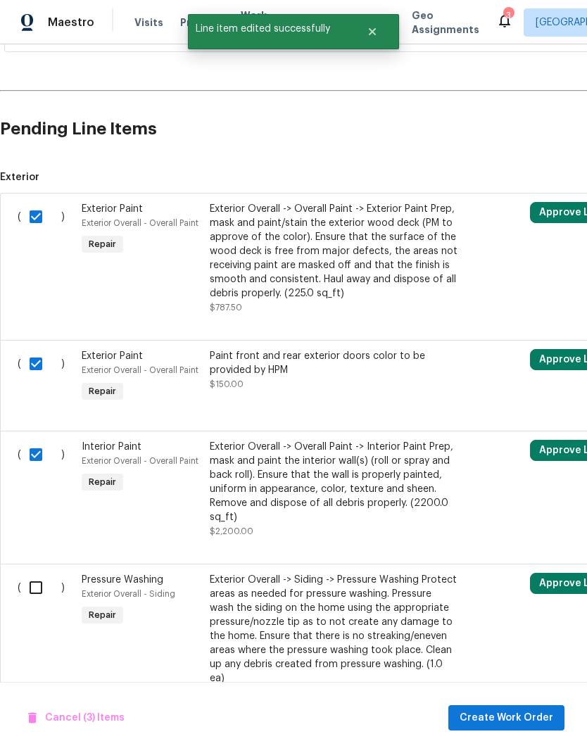
checkbox input "true"
click at [517, 717] on span "Create Work Order" at bounding box center [506, 718] width 94 height 18
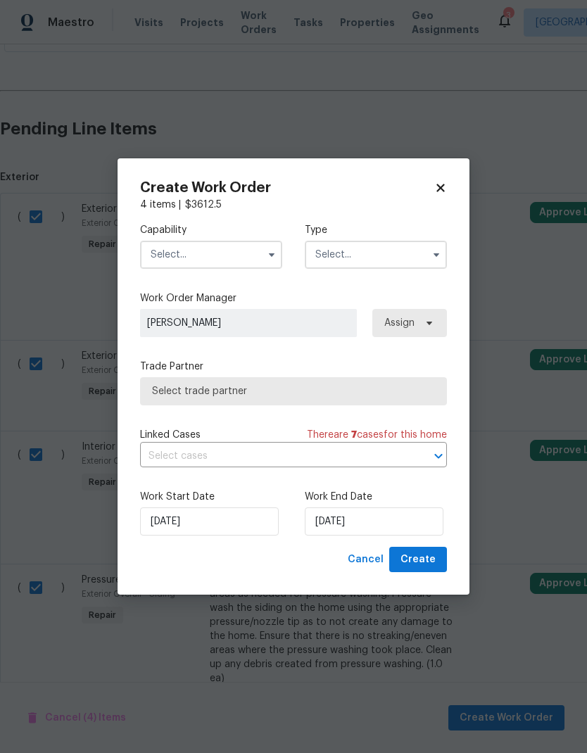
click at [273, 253] on icon "button" at bounding box center [272, 255] width 6 height 4
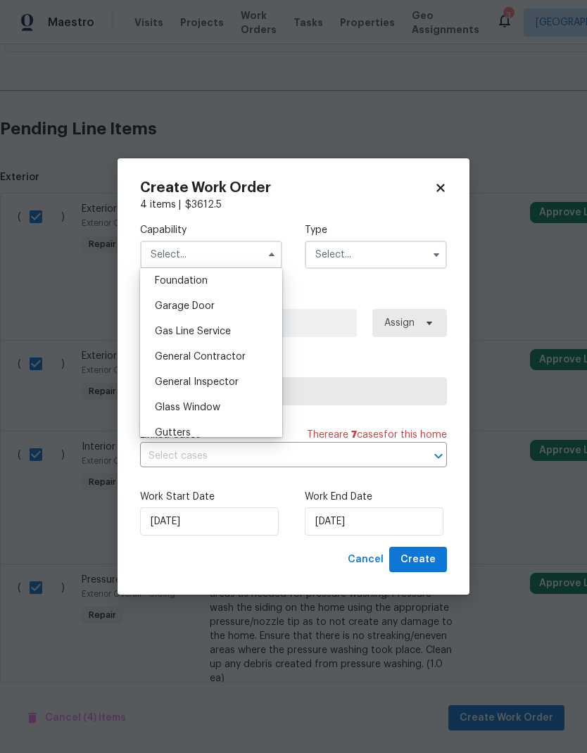
scroll to position [601, 0]
click at [254, 355] on div "General Contractor" at bounding box center [210, 355] width 135 height 25
type input "General Contractor"
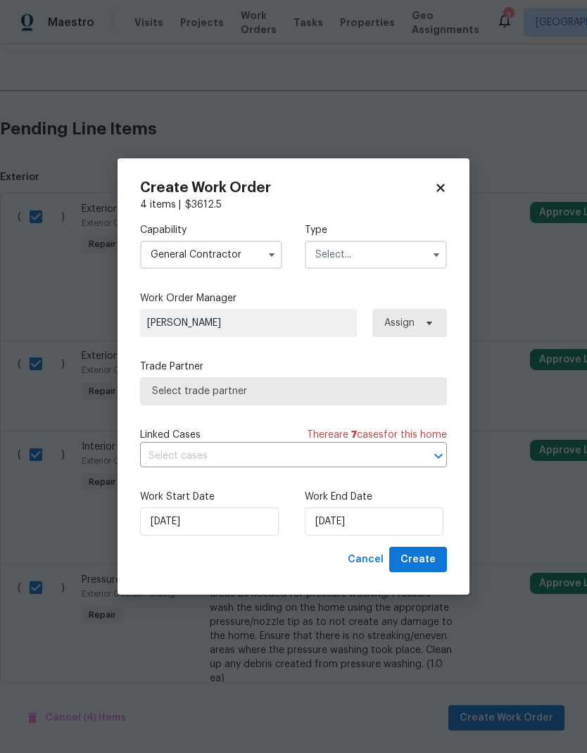
click at [386, 257] on input "text" at bounding box center [376, 255] width 142 height 28
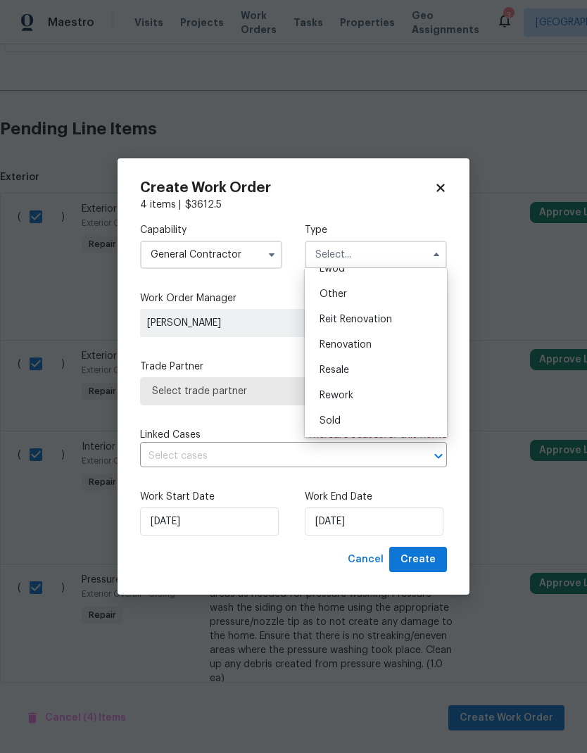
scroll to position [167, 0]
click at [413, 343] on div "Renovation" at bounding box center [375, 344] width 135 height 25
type input "Renovation"
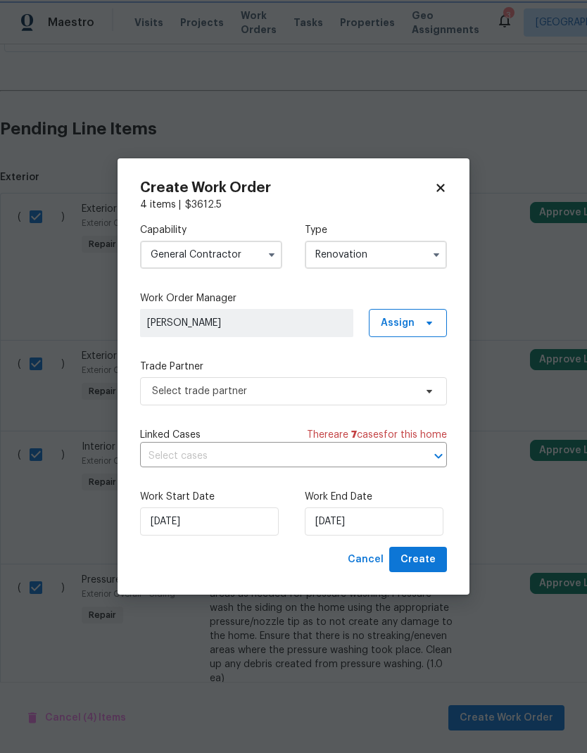
scroll to position [0, 0]
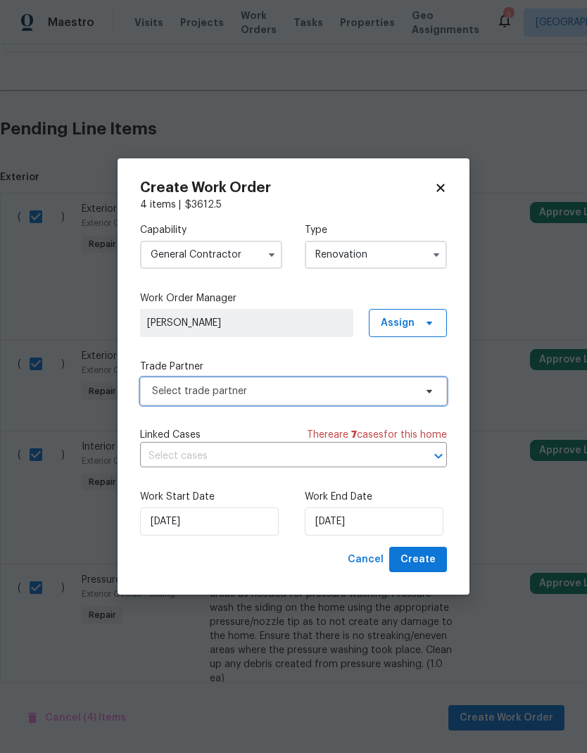
click at [415, 396] on span "Select trade partner" at bounding box center [293, 391] width 307 height 28
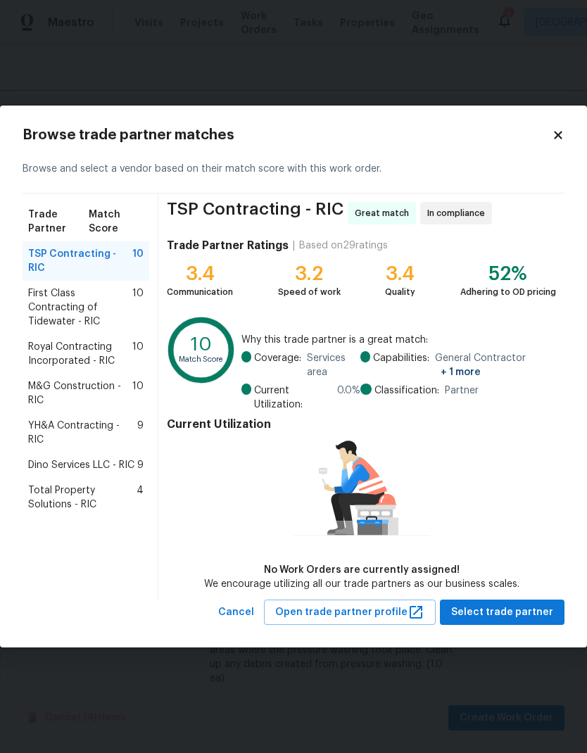
click at [38, 458] on span "Dino Services LLC - RIC" at bounding box center [81, 465] width 106 height 14
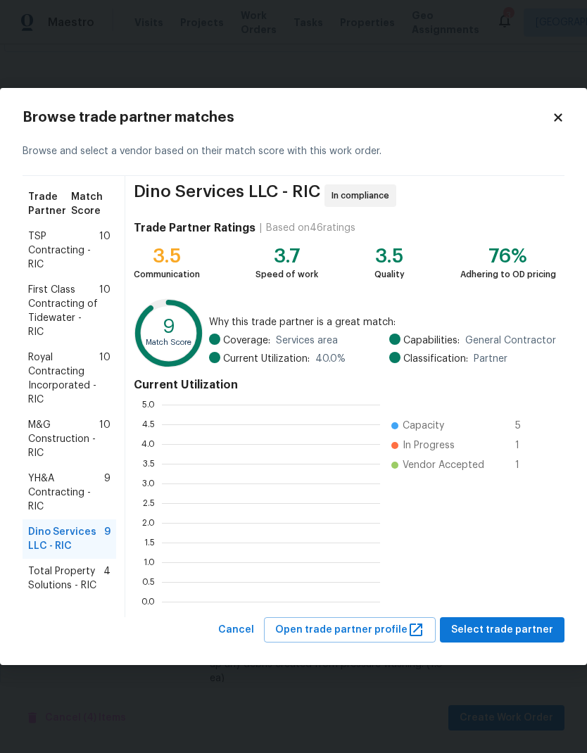
scroll to position [197, 218]
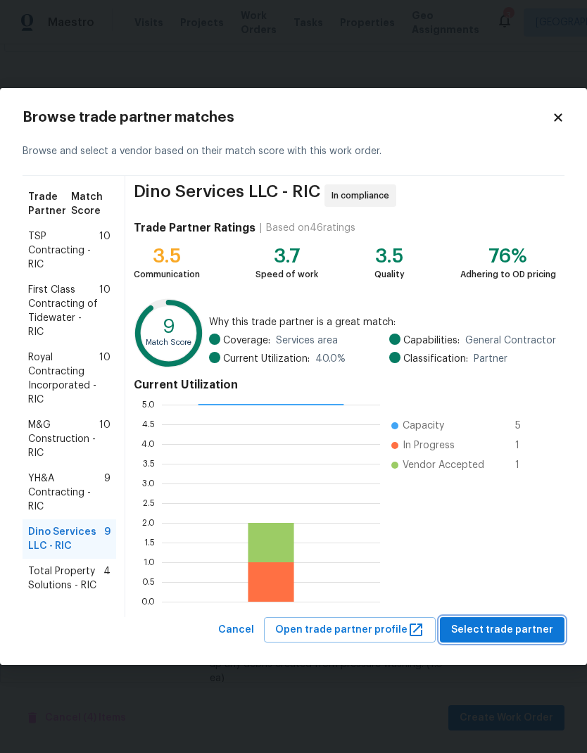
click at [515, 618] on button "Select trade partner" at bounding box center [502, 630] width 124 height 26
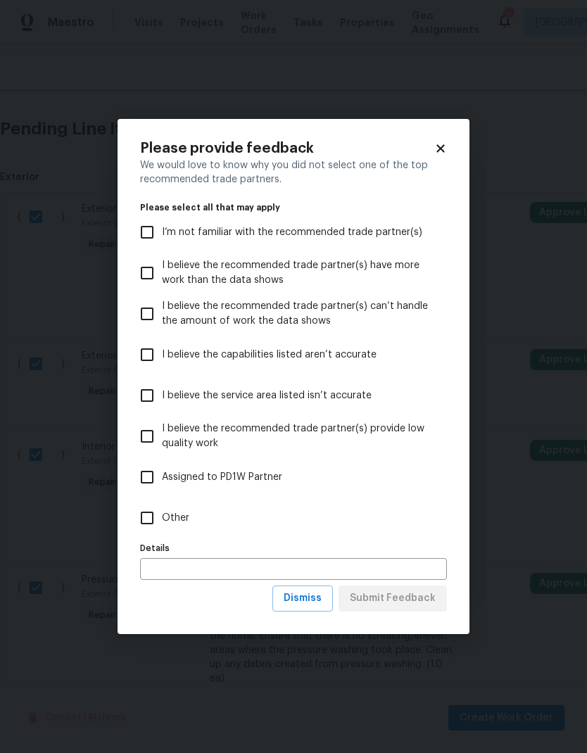
click at [143, 514] on input "Other" at bounding box center [147, 518] width 30 height 30
checkbox input "true"
click at [417, 564] on input "text" at bounding box center [293, 569] width 307 height 22
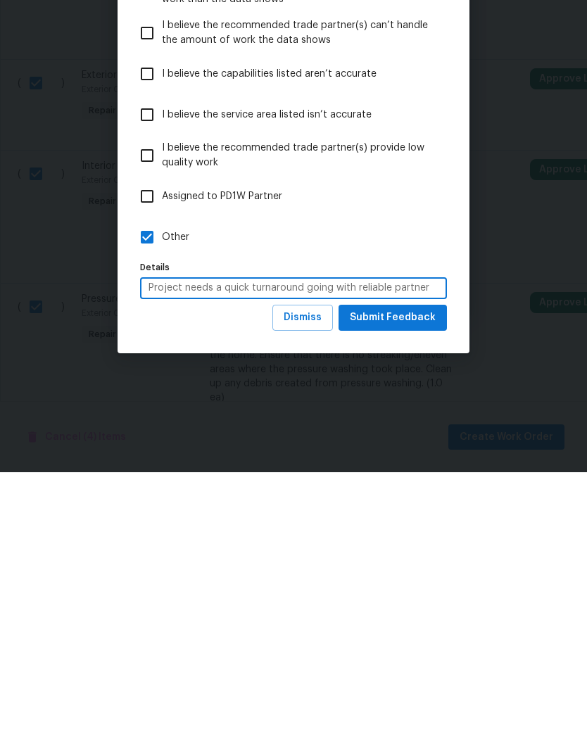
type input "Project needs a quick turnaround going with reliable partner"
click at [423, 589] on span "Submit Feedback" at bounding box center [393, 598] width 86 height 18
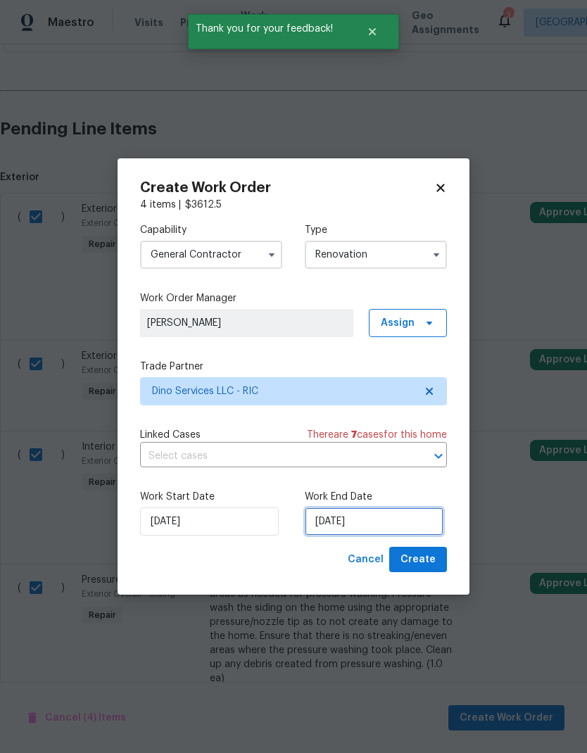
click at [359, 516] on input "[DATE]" at bounding box center [374, 521] width 139 height 28
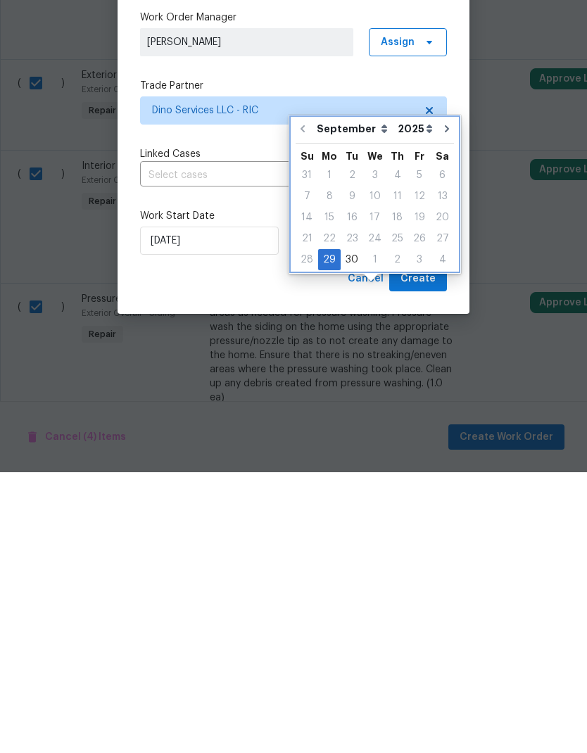
click at [442, 404] on icon "Go to next month" at bounding box center [446, 409] width 11 height 11
type input "[DATE]"
select select "9"
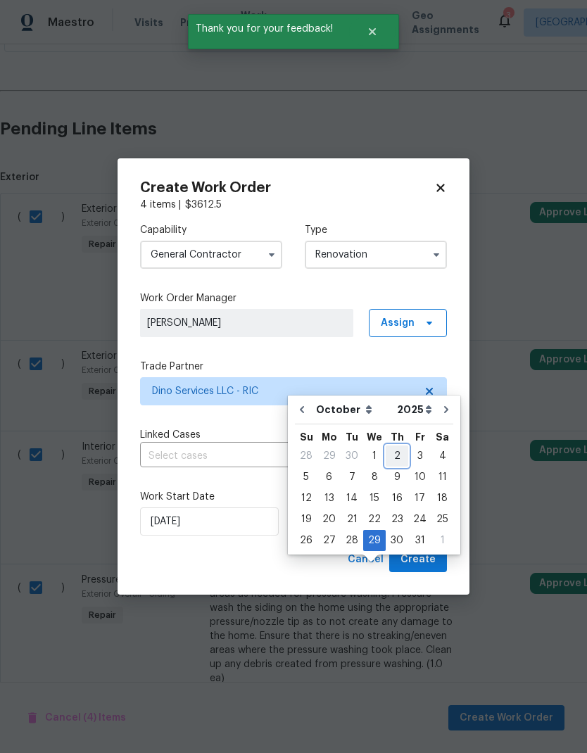
click at [400, 446] on div "2" at bounding box center [396, 456] width 23 height 20
type input "[DATE]"
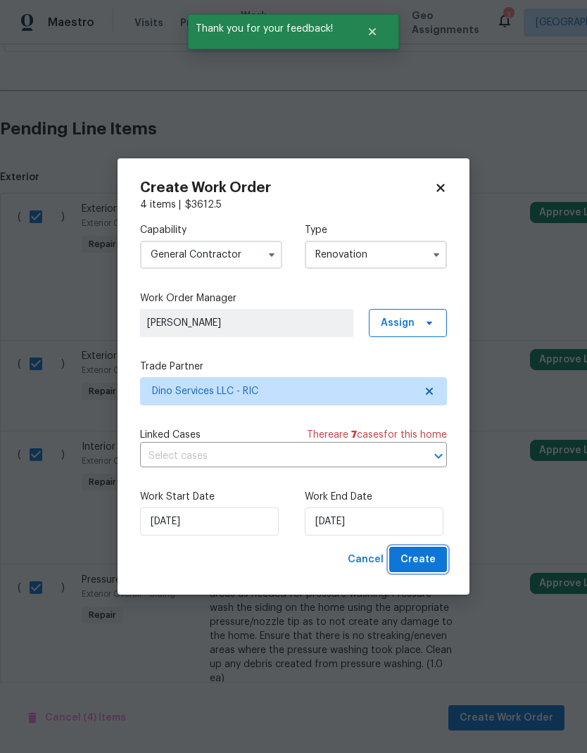
click at [433, 556] on span "Create" at bounding box center [417, 560] width 35 height 18
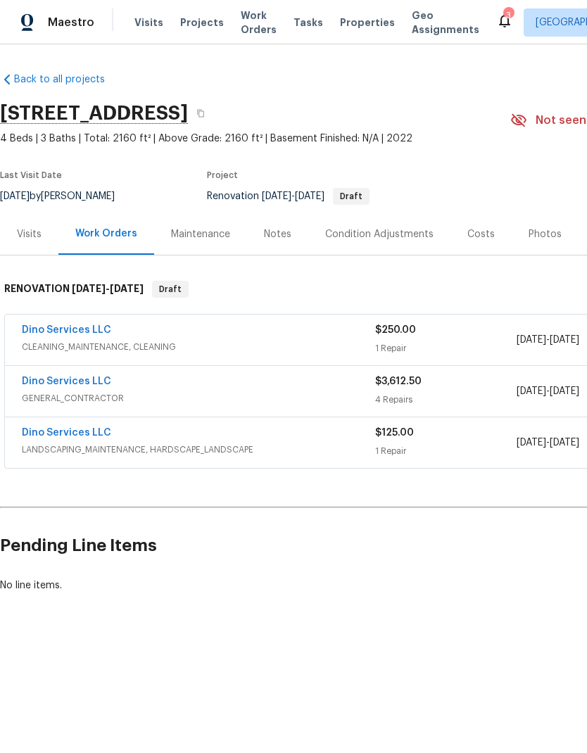
scroll to position [0, 0]
click at [25, 384] on link "Dino Services LLC" at bounding box center [66, 381] width 89 height 10
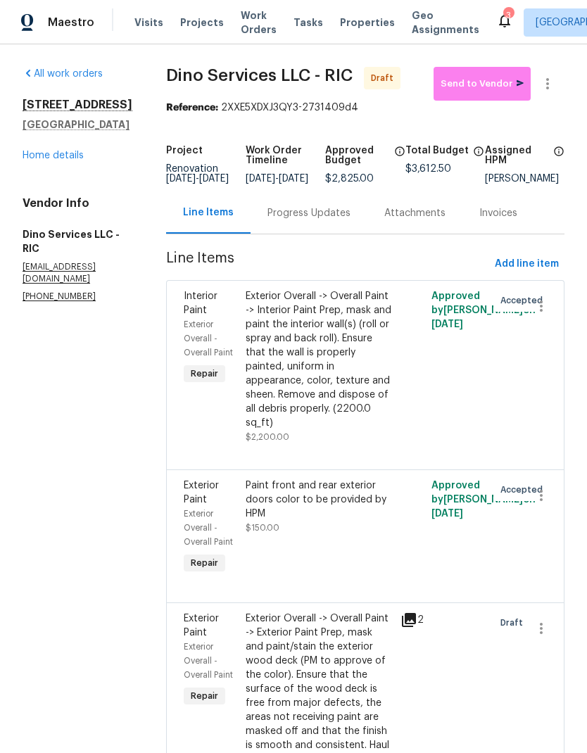
click at [69, 155] on link "Home details" at bounding box center [53, 156] width 61 height 10
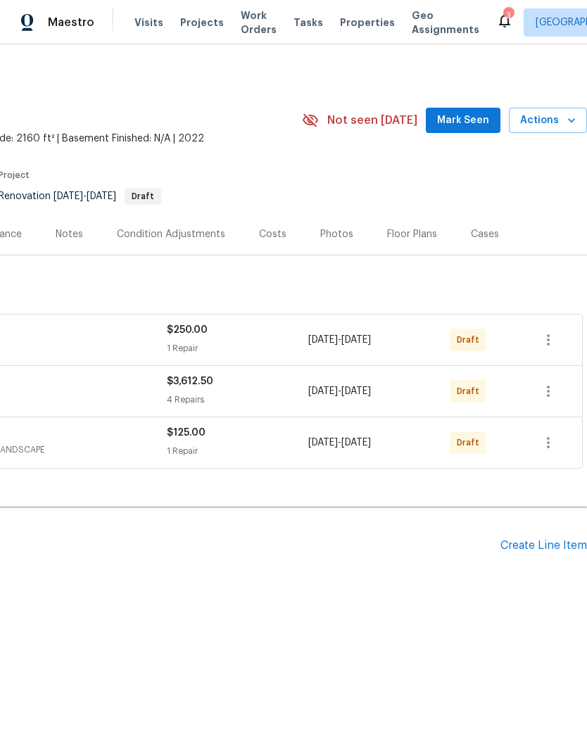
scroll to position [0, 208]
click at [557, 445] on button "button" at bounding box center [548, 443] width 34 height 34
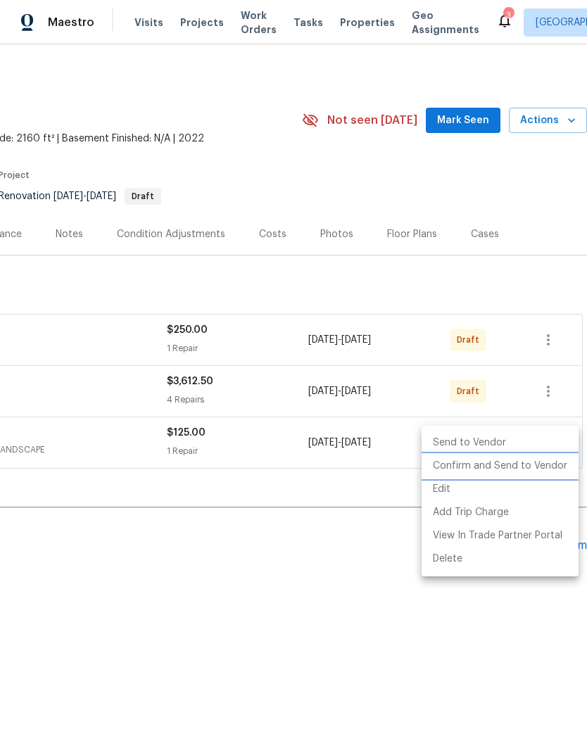
click at [544, 468] on li "Confirm and Send to Vendor" at bounding box center [499, 465] width 157 height 23
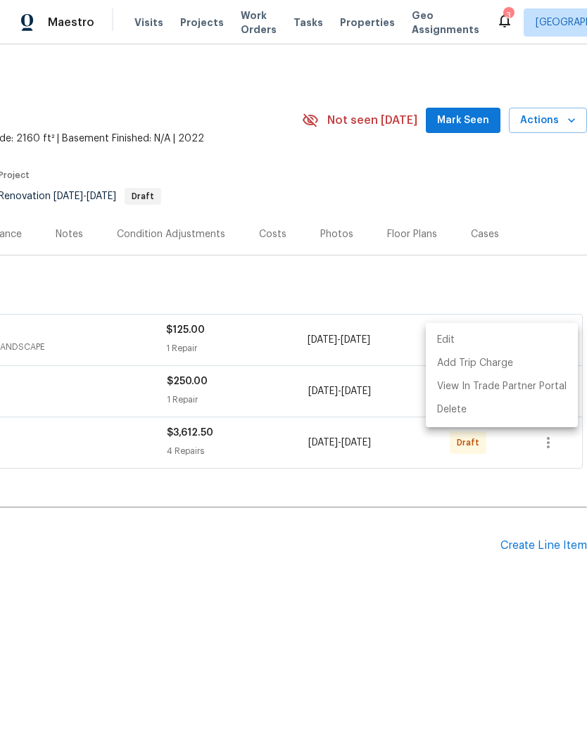
click at [511, 502] on div at bounding box center [293, 376] width 587 height 753
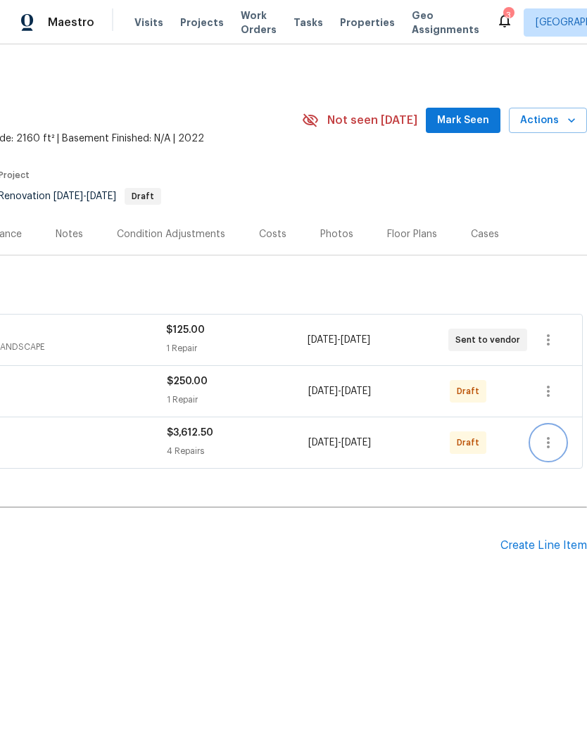
click at [551, 437] on icon "button" at bounding box center [547, 442] width 17 height 17
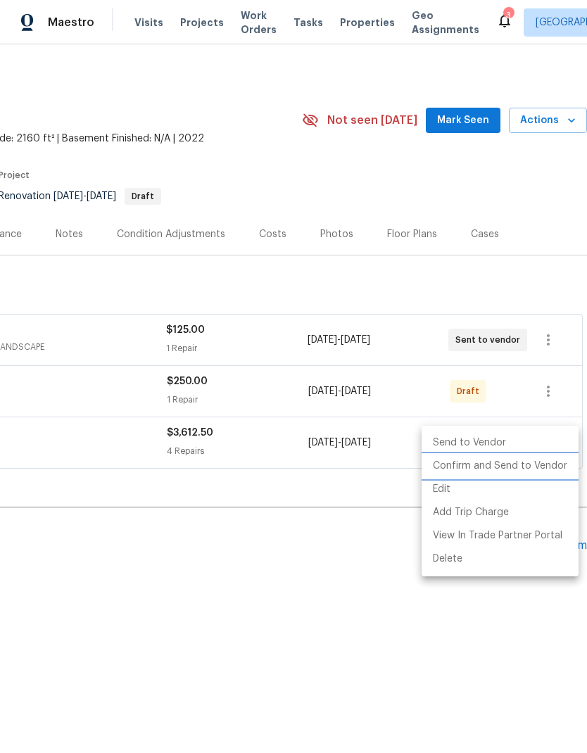
click at [539, 463] on li "Confirm and Send to Vendor" at bounding box center [499, 465] width 157 height 23
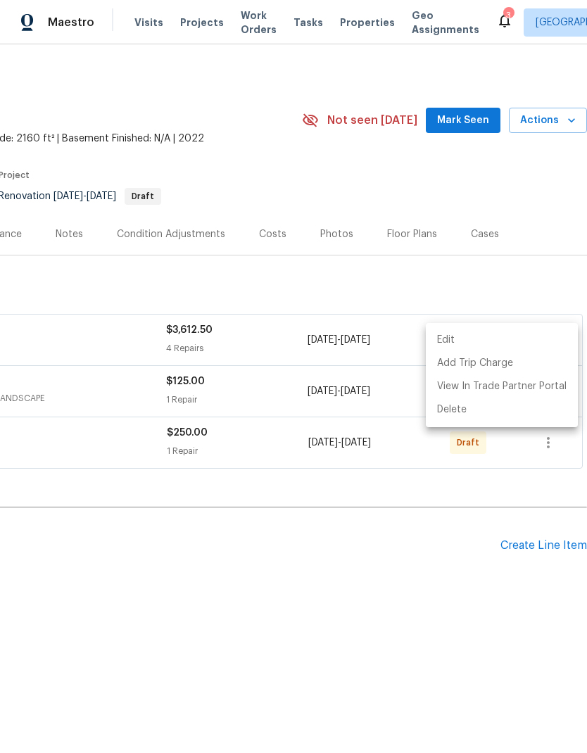
click at [351, 589] on div at bounding box center [293, 376] width 587 height 753
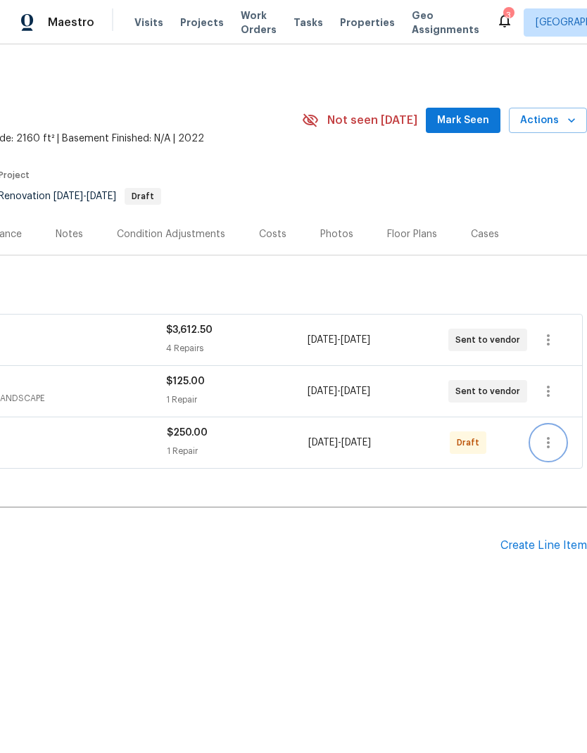
click at [551, 442] on icon "button" at bounding box center [547, 442] width 17 height 17
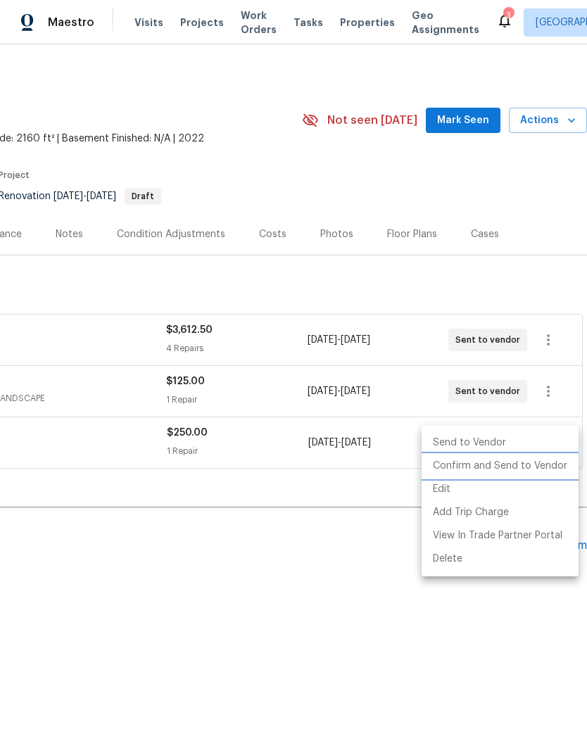
click at [535, 474] on li "Confirm and Send to Vendor" at bounding box center [499, 465] width 157 height 23
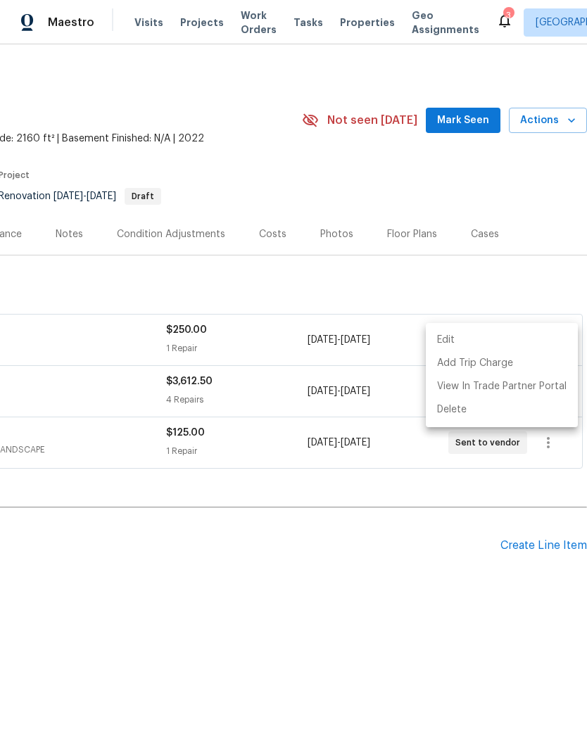
click at [281, 591] on div at bounding box center [293, 376] width 587 height 753
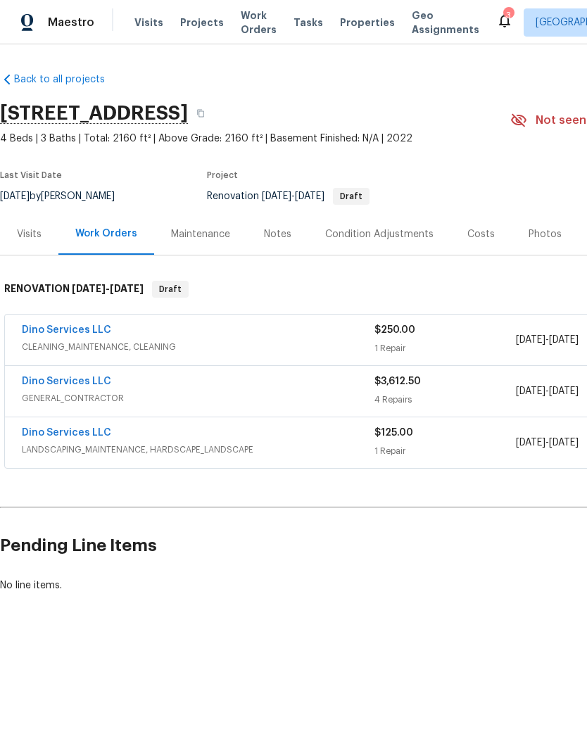
scroll to position [0, 0]
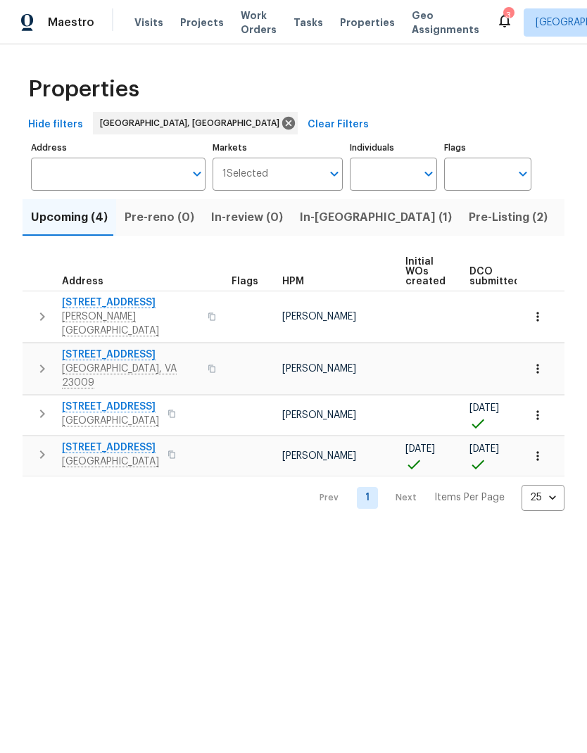
click at [134, 400] on span "8436 Spruce Pine Dr" at bounding box center [110, 407] width 97 height 14
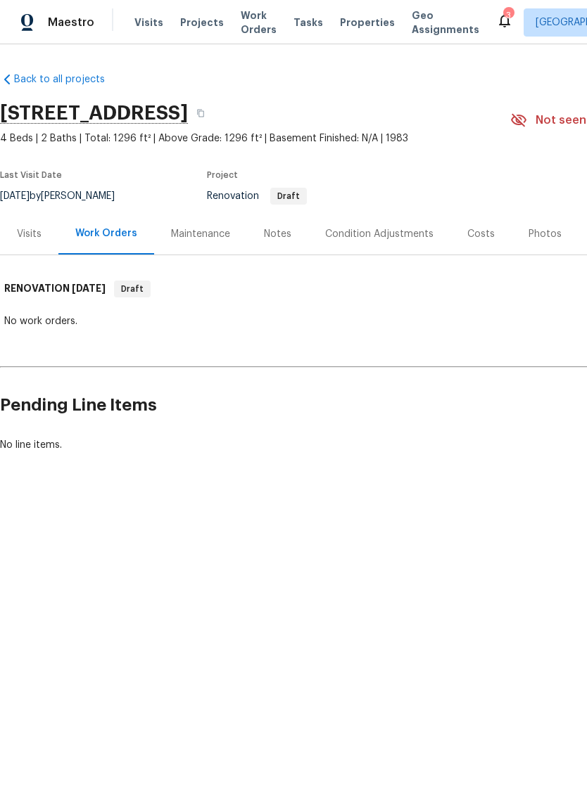
click at [400, 237] on div "Condition Adjustments" at bounding box center [379, 234] width 108 height 14
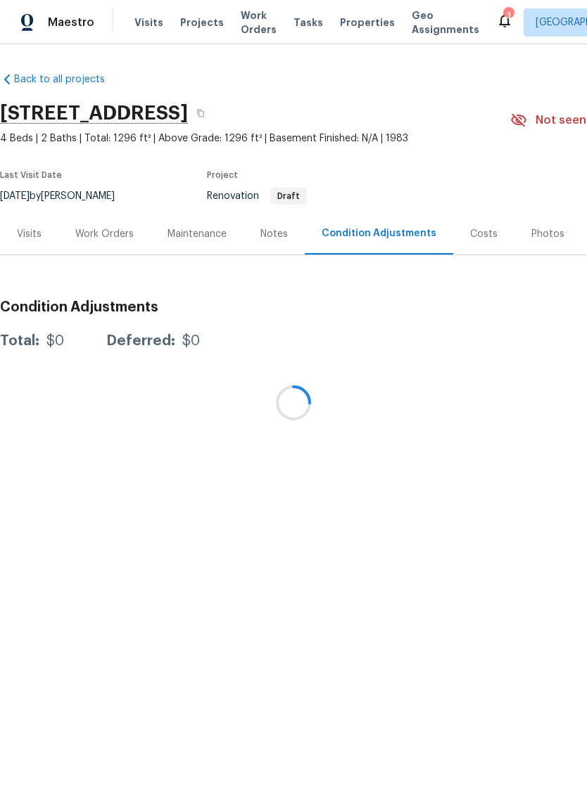
click at [284, 232] on div at bounding box center [293, 402] width 587 height 805
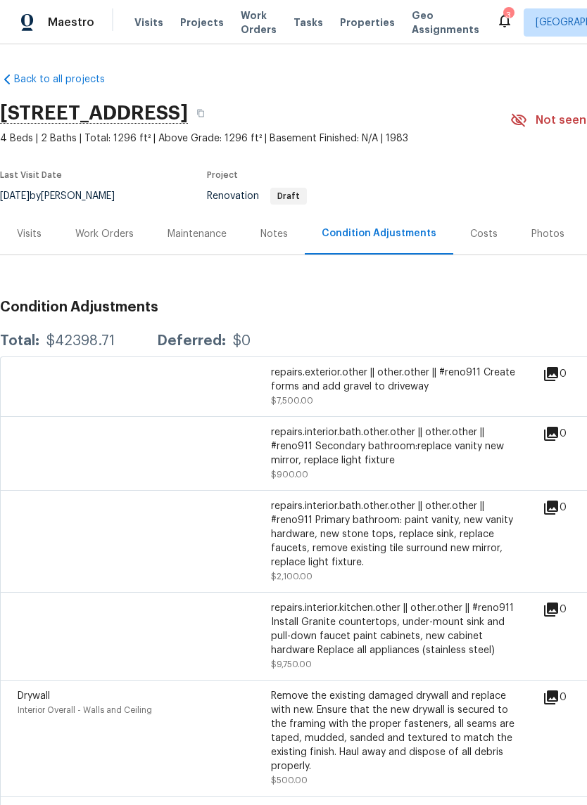
click at [279, 232] on div "Notes" at bounding box center [273, 234] width 27 height 14
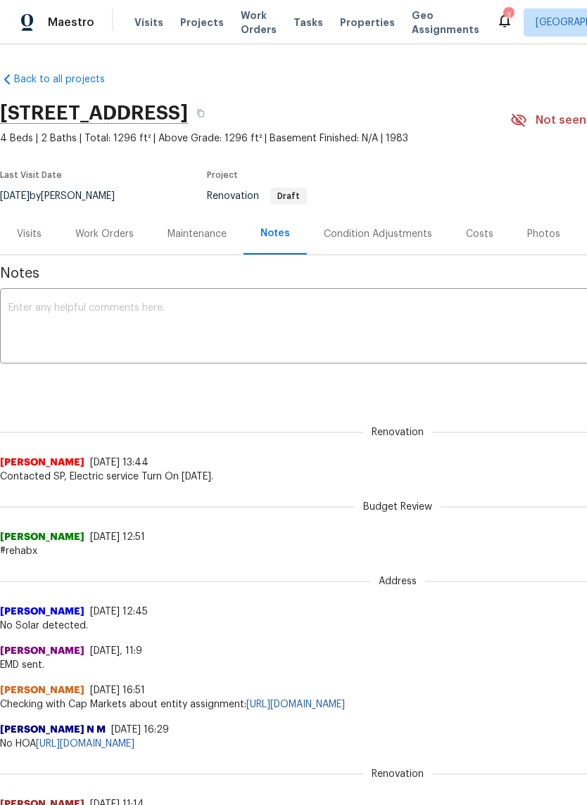
scroll to position [-1, 0]
click at [381, 227] on div "Condition Adjustments" at bounding box center [378, 234] width 108 height 14
